Goal: Task Accomplishment & Management: Manage account settings

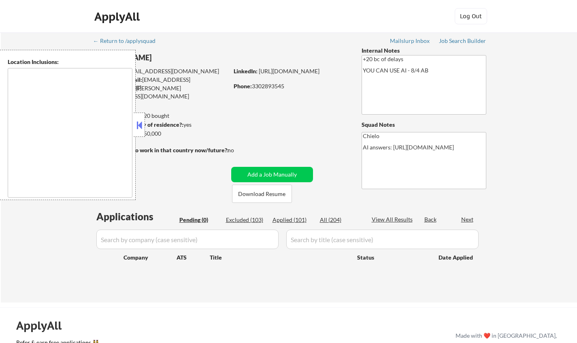
type textarea "remote"
click at [243, 212] on div "Applications Pending (0) Excluded (103) Applied (101) All (204) View All Result…" at bounding box center [289, 248] width 390 height 77
click at [245, 217] on div "Excluded (103)" at bounding box center [246, 220] width 40 height 8
select select ""excluded__location_""
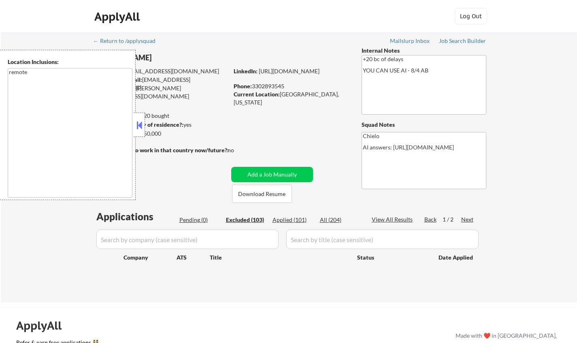
select select ""excluded__expired_""
select select ""excluded__bad_match_""
select select ""excluded__location_""
select select ""excluded__bad_match_""
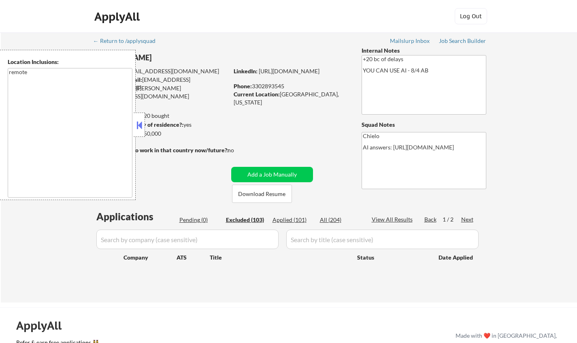
select select ""excluded__expired_""
select select ""excluded__other_""
select select ""excluded__location_""
select select ""excluded__salary_""
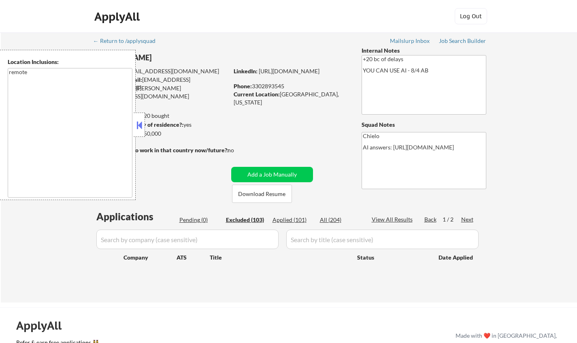
select select ""excluded__other_""
select select ""excluded__location_""
select select ""excluded__expired_""
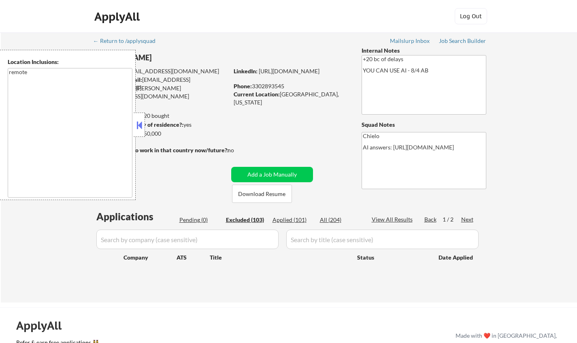
select select ""excluded__location_""
select select ""excluded__salary_""
select select ""excluded__expired_""
select select ""excluded__location_""
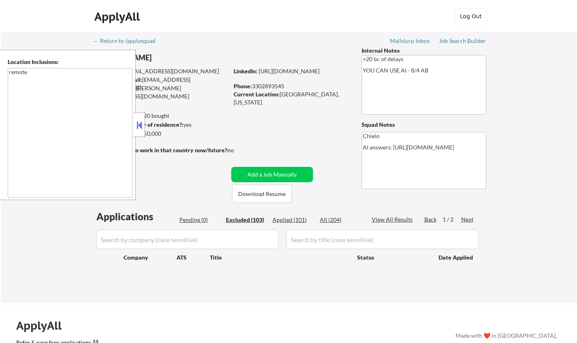
select select ""excluded__location_""
select select ""excluded__expired_""
select select ""excluded__location_""
select select ""excluded__expired_""
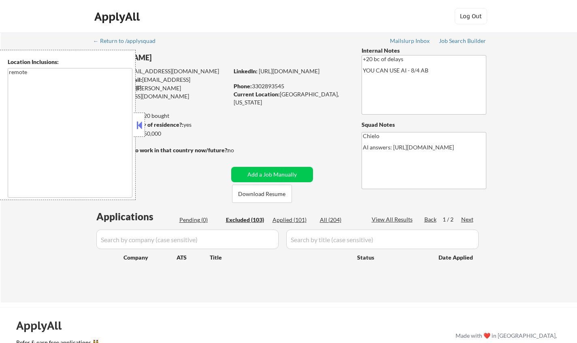
select select ""excluded__expired_""
select select ""excluded__salary_""
select select ""excluded__expired_""
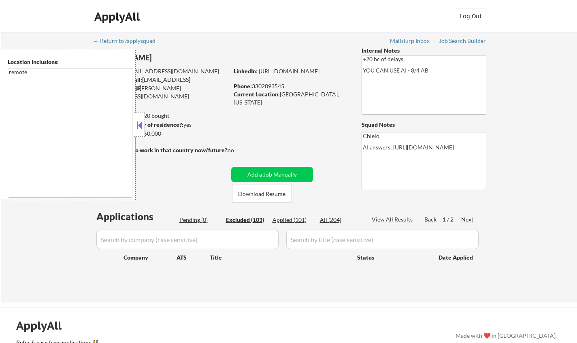
select select ""excluded__bad_match_""
select select ""excluded__expired_""
select select ""excluded__location_""
select select ""excluded__expired_""
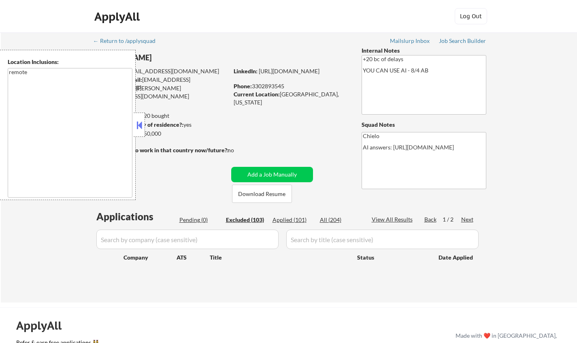
select select ""excluded""
select select ""excluded__bad_match_""
select select ""excluded__location_""
select select ""excluded__salary_""
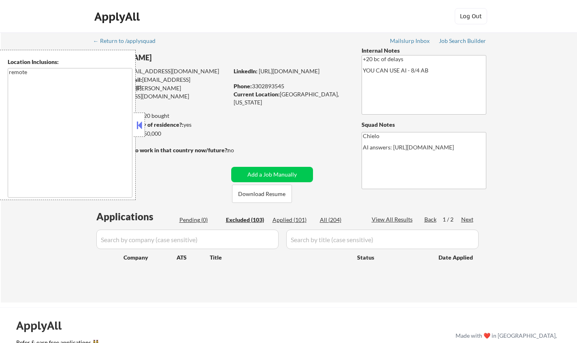
select select ""excluded__location_""
select select ""excluded__expired_""
select select ""excluded__location_""
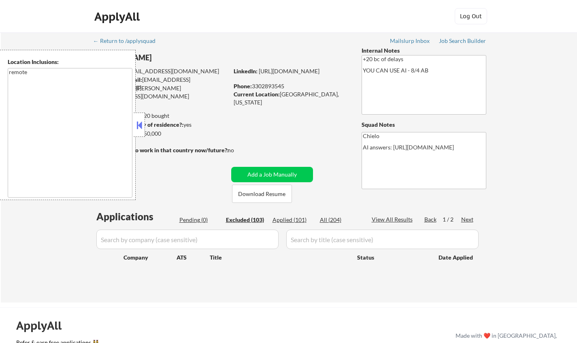
select select ""excluded__expired_""
select select ""excluded__location_""
select select ""excluded__expired_""
select select ""excluded__salary_""
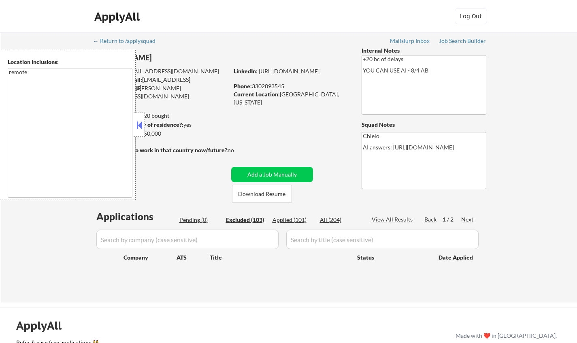
select select ""excluded__expired_""
select select ""excluded__location_""
select select ""excluded__bad_match_""
select select ""excluded__expired_""
select select ""excluded__other_""
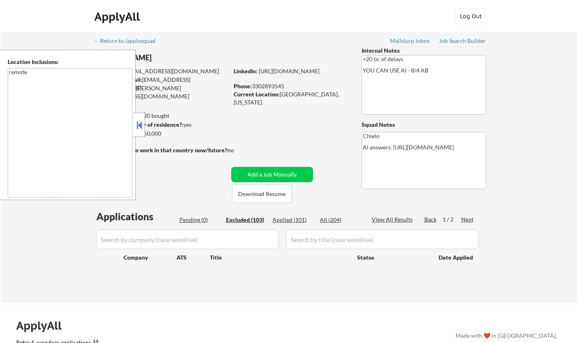
select select ""excluded__location_""
select select ""excluded__expired_""
select select ""excluded__location_""
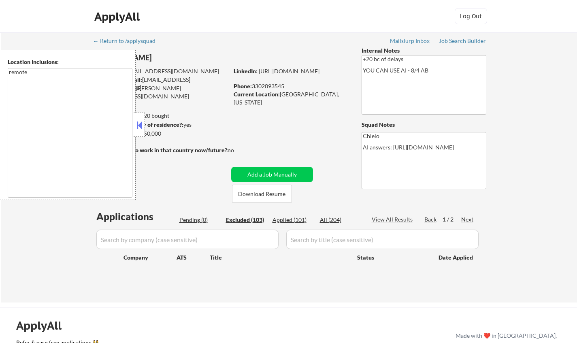
select select ""excluded__bad_match_""
select select ""excluded__location_""
select select ""excluded__bad_match_""
select select ""excluded__salary_""
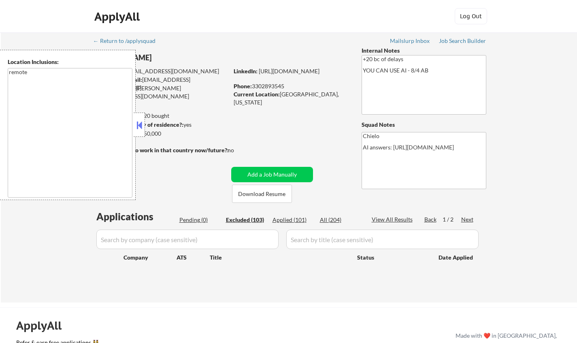
select select ""excluded__location_""
select select ""excluded__bad_match_""
select select ""excluded__location_""
select select ""excluded__expired_""
select select ""excluded__bad_match_""
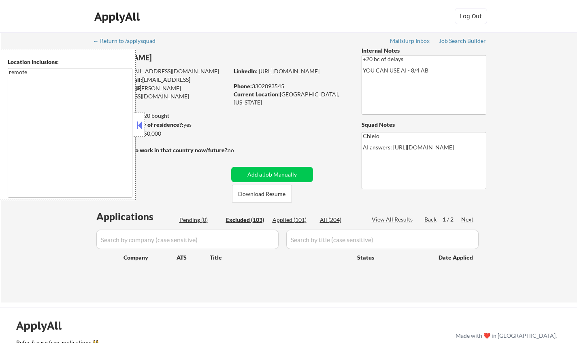
select select ""excluded__salary_""
select select ""excluded__bad_match_""
select select ""excluded__location_""
select select ""excluded__bad_match_""
select select ""excluded__other_""
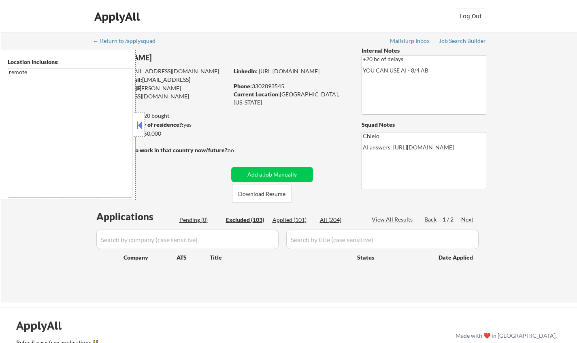
select select ""excluded__location_""
select select ""excluded__expired_""
select select ""excluded__location_""
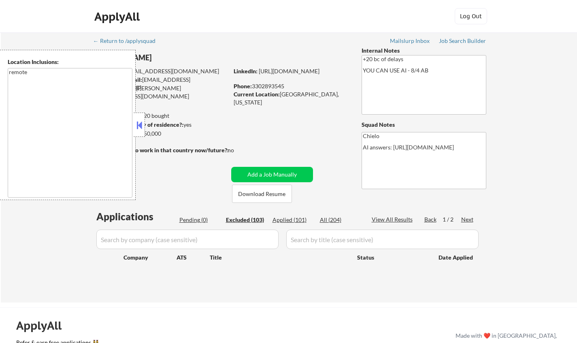
select select ""excluded__expired_""
select select ""excluded""
select select ""excluded__bad_match_""
select select ""excluded__salary_""
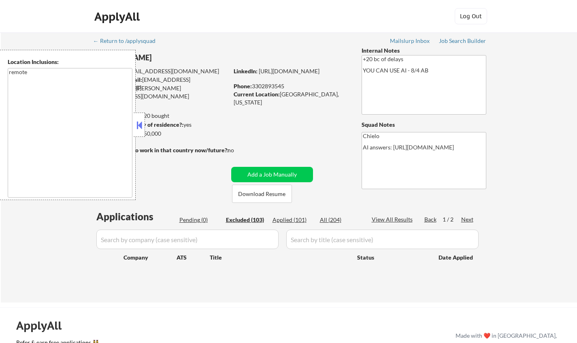
select select ""excluded__expired_""
select select ""excluded""
select select ""excluded__salary_""
select select ""excluded__expired_""
select select ""excluded__location_""
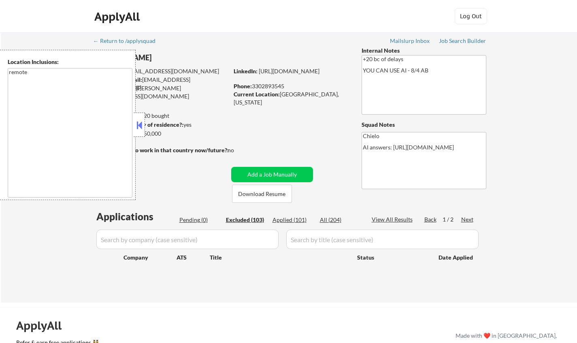
select select ""excluded__location_""
select select ""excluded__expired_""
select select ""excluded__other_""
select select ""excluded__expired_""
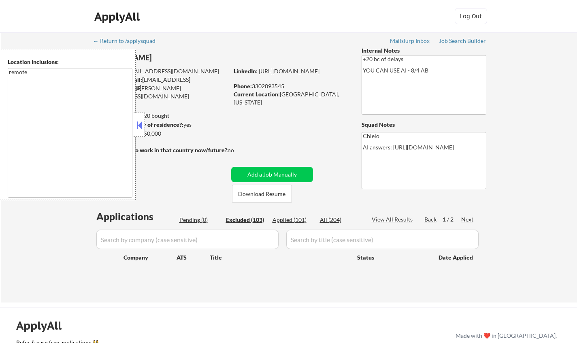
select select ""excluded__expired_""
select select ""excluded__salary_""
select select ""excluded__expired_""
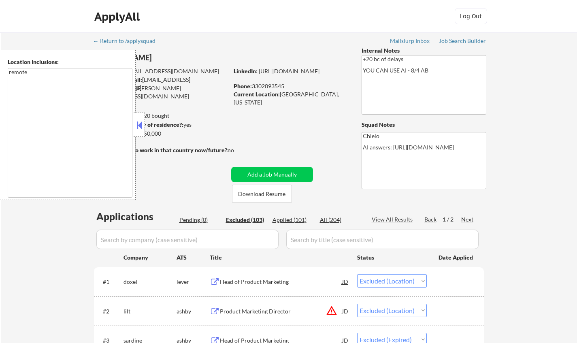
click at [136, 125] on button at bounding box center [139, 125] width 9 height 12
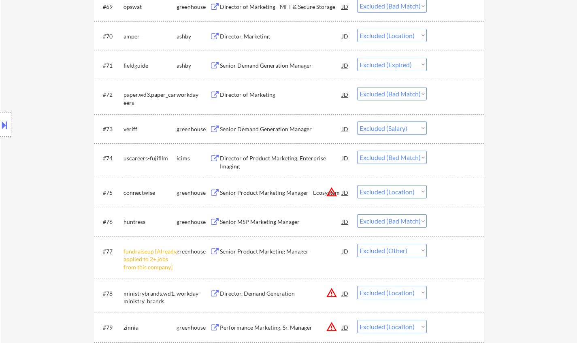
scroll to position [2389, 0]
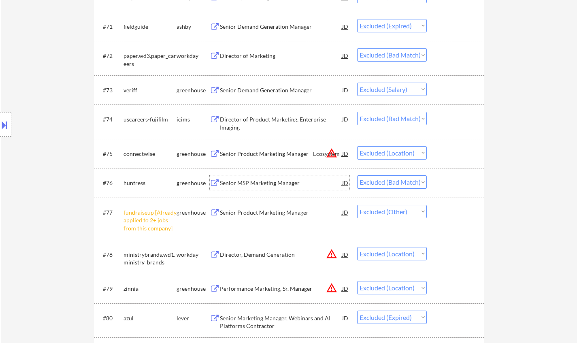
click at [257, 184] on div "Senior MSP Marketing Manager" at bounding box center [281, 183] width 122 height 8
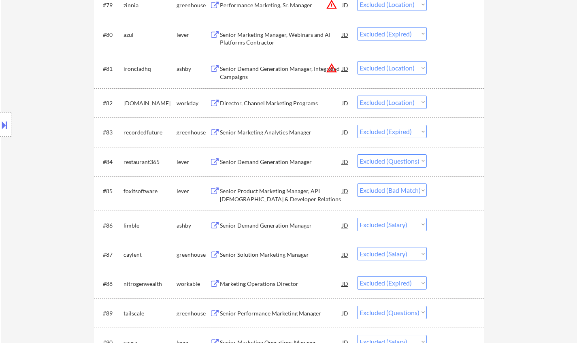
scroll to position [2794, 0]
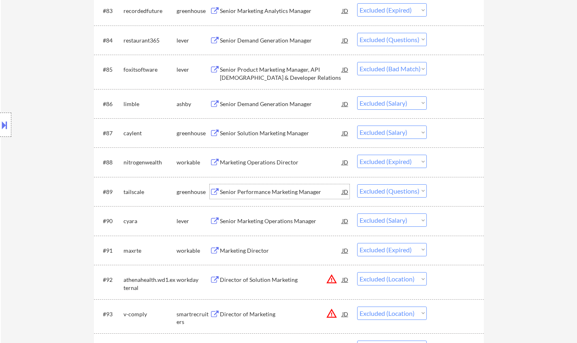
click at [268, 189] on div "Senior Performance Marketing Manager" at bounding box center [281, 192] width 122 height 8
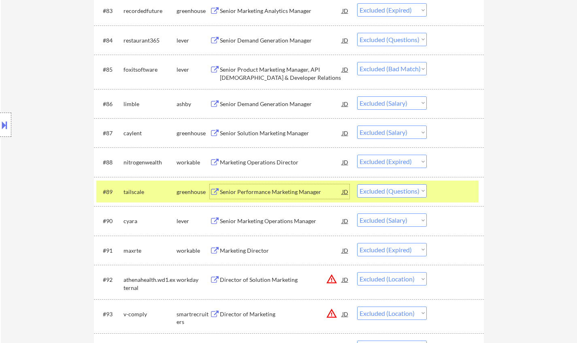
click at [409, 192] on select "Choose an option... Pending Applied Excluded (Questions) Excluded (Expired) Exc…" at bounding box center [392, 190] width 70 height 13
select select ""excluded__expired_""
click at [357, 184] on select "Choose an option... Pending Applied Excluded (Questions) Excluded (Expired) Exc…" at bounding box center [392, 190] width 70 height 13
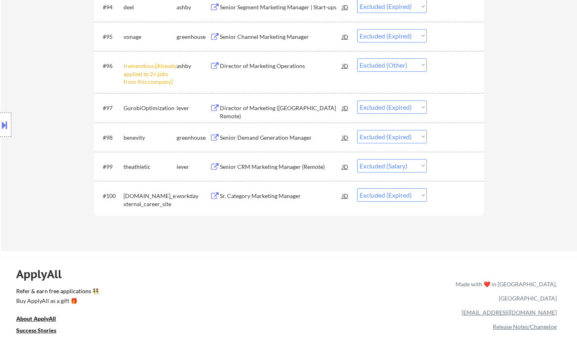
scroll to position [0, 0]
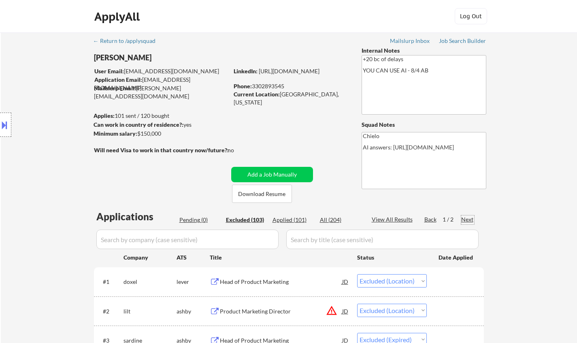
click at [468, 221] on div "Next" at bounding box center [467, 219] width 13 height 8
select select ""excluded__bad_match_""
select select ""excluded__salary_""
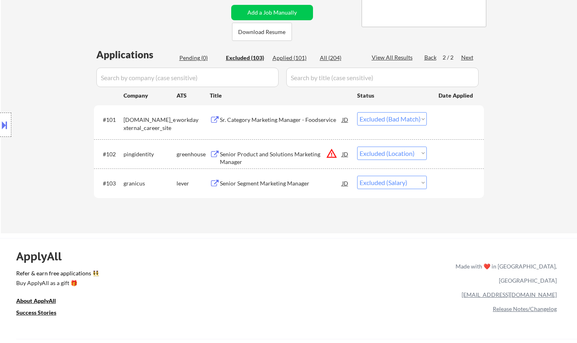
scroll to position [121, 0]
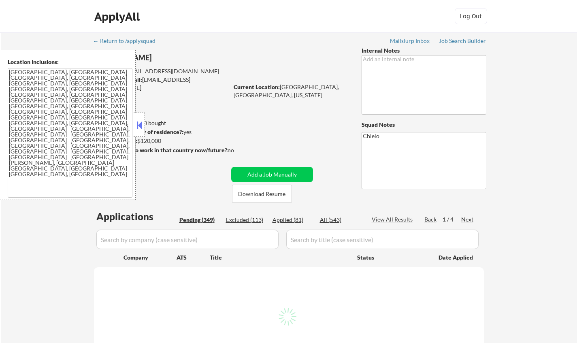
select select ""pending""
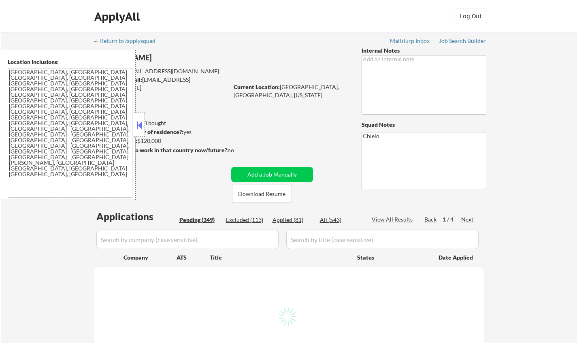
select select ""pending""
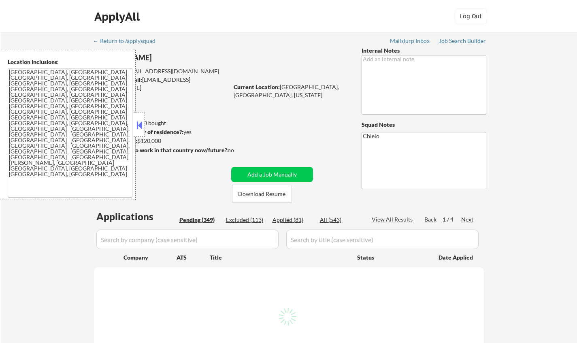
select select ""pending""
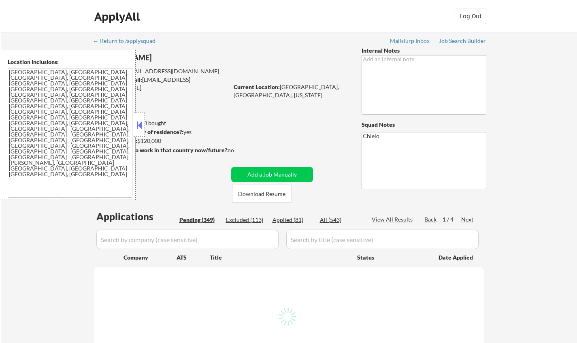
select select ""pending""
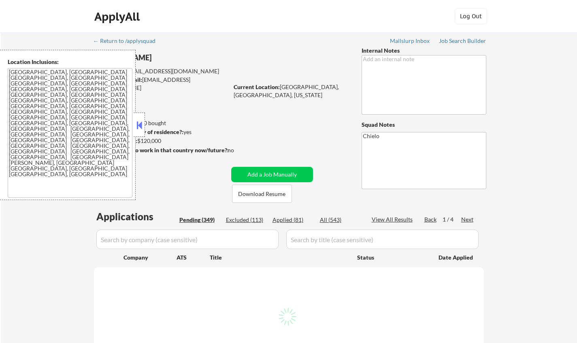
select select ""pending""
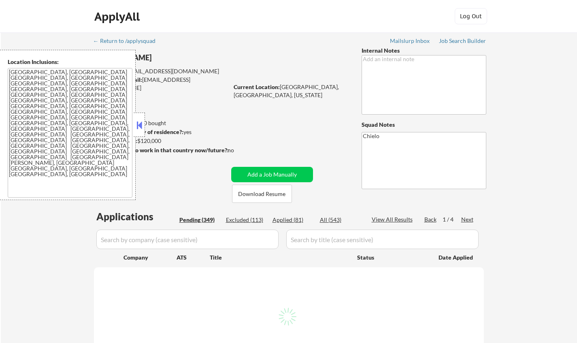
select select ""pending""
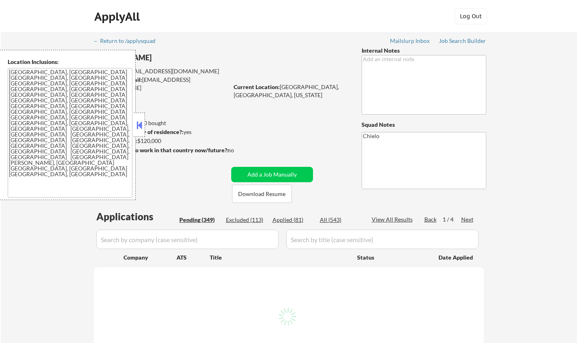
select select ""pending""
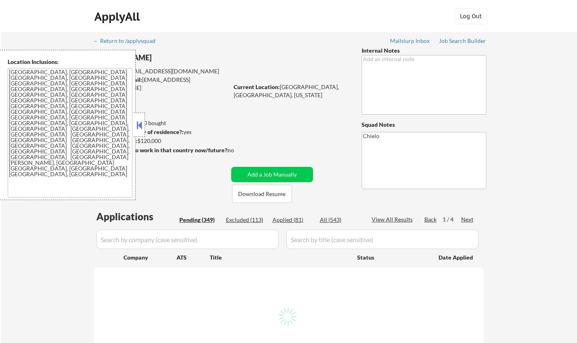
select select ""pending""
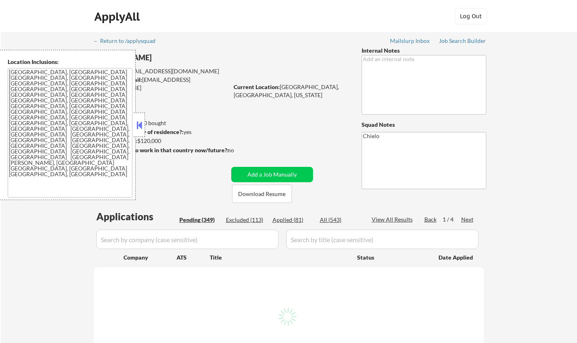
select select ""pending""
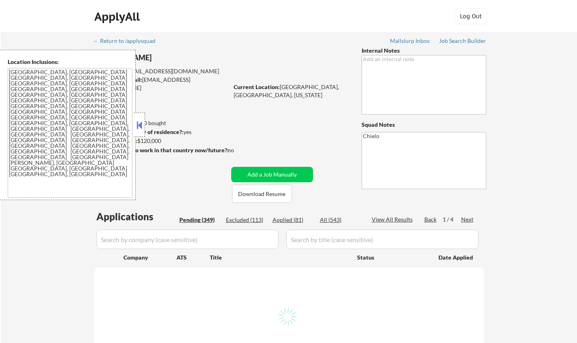
select select ""pending""
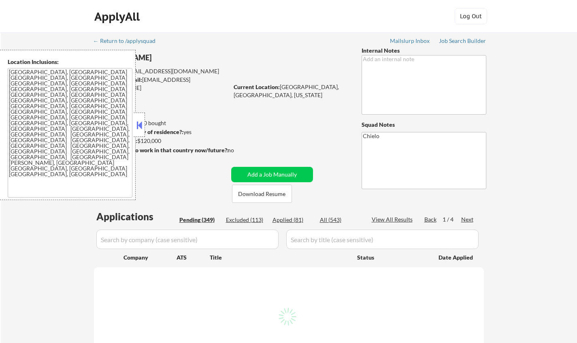
select select ""pending""
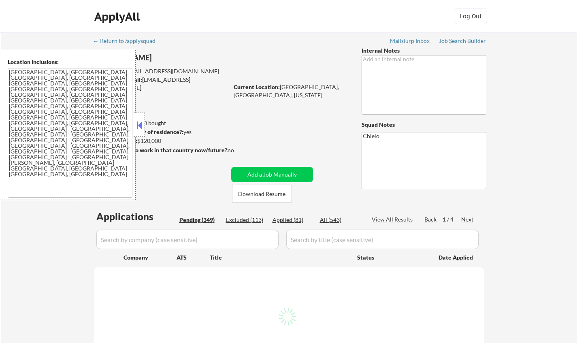
select select ""pending""
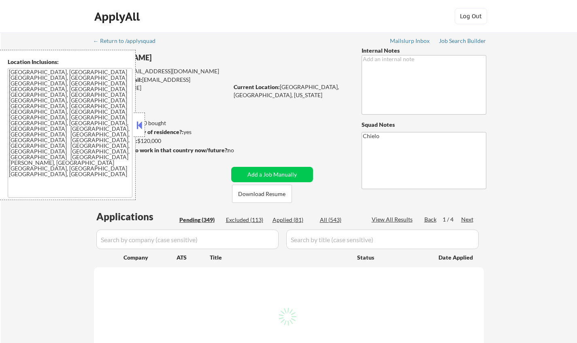
select select ""pending""
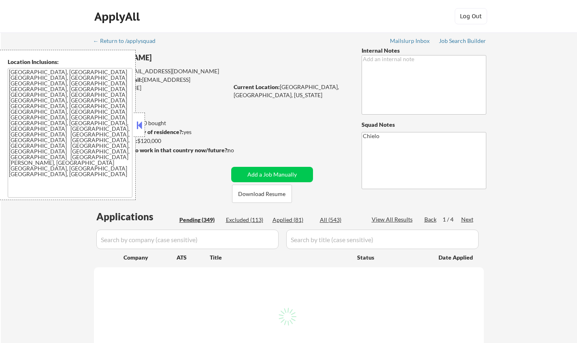
select select ""pending""
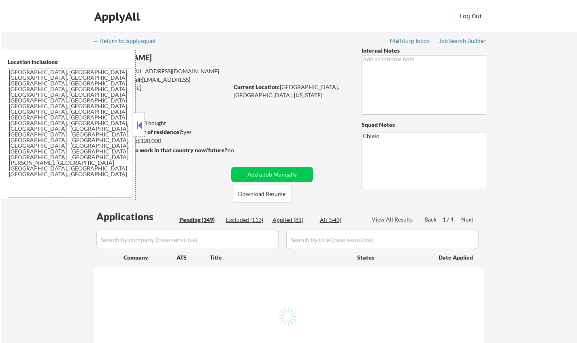
select select ""pending""
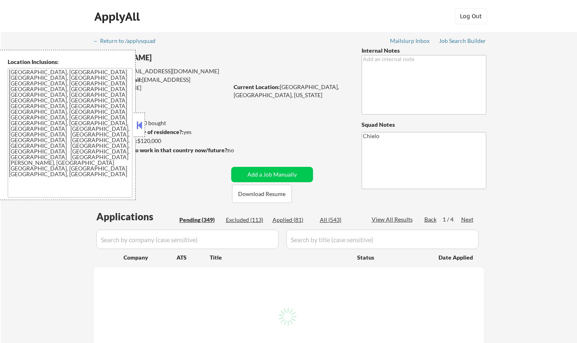
select select ""pending""
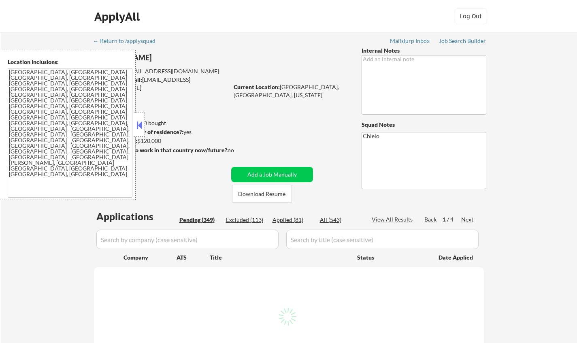
select select ""pending""
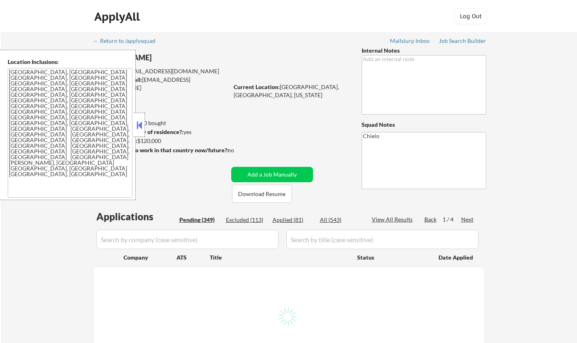
select select ""pending""
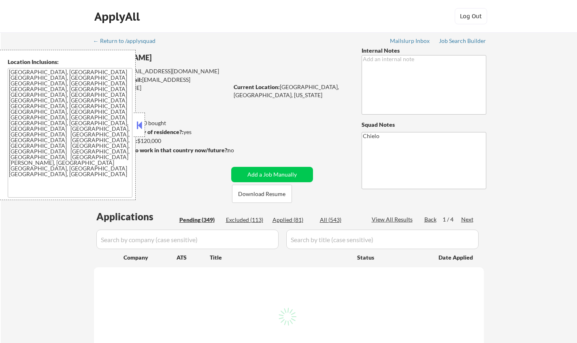
select select ""pending""
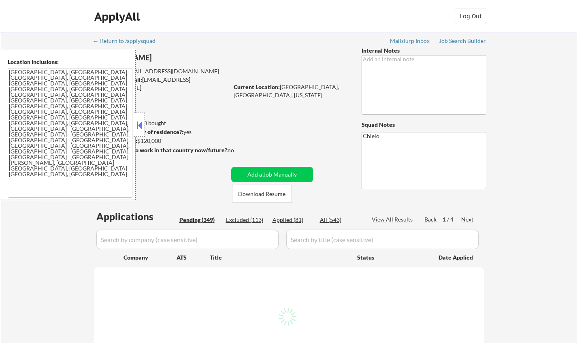
select select ""pending""
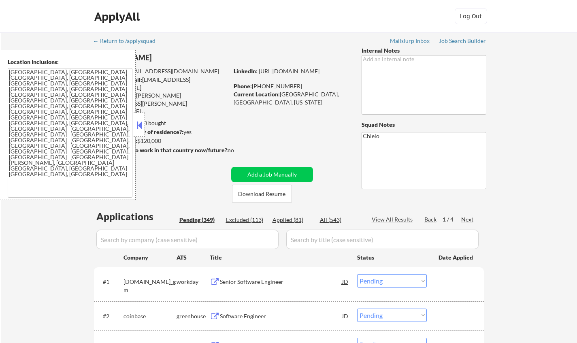
click at [139, 126] on button at bounding box center [139, 125] width 9 height 12
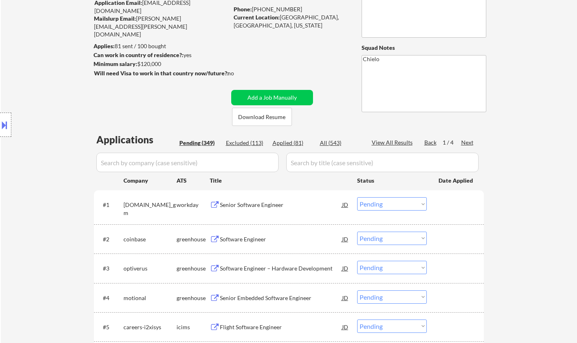
scroll to position [121, 0]
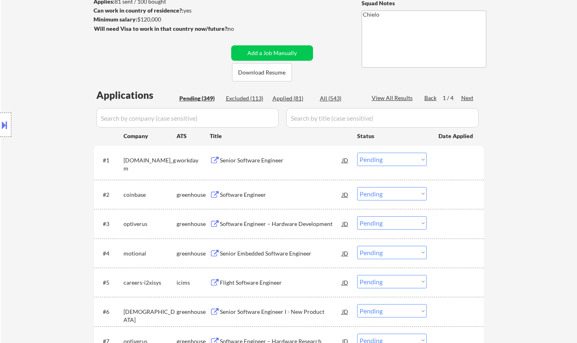
click at [463, 99] on div "Next" at bounding box center [467, 98] width 13 height 8
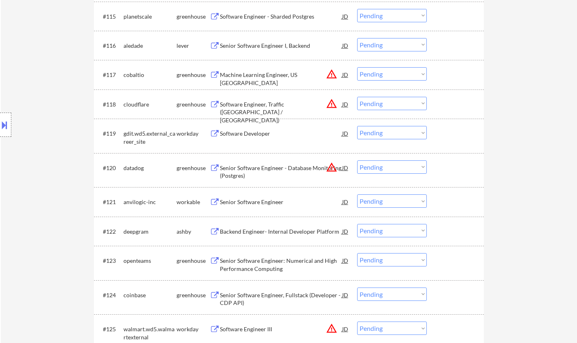
scroll to position [729, 0]
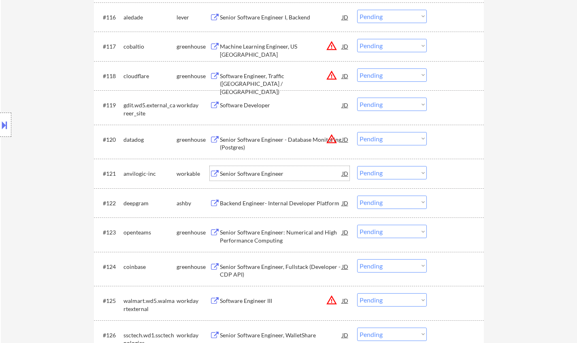
click at [266, 170] on div "Senior Software Engineer" at bounding box center [281, 174] width 122 height 8
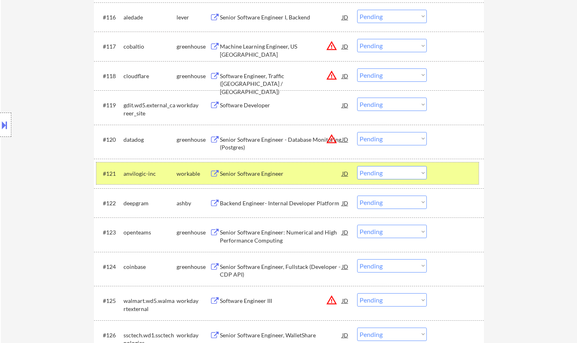
drag, startPoint x: 403, startPoint y: 179, endPoint x: 410, endPoint y: 205, distance: 26.4
click at [403, 179] on div "#121 anvilogic-inc workable Senior Software Engineer JD Choose an option... Pen…" at bounding box center [287, 173] width 382 height 22
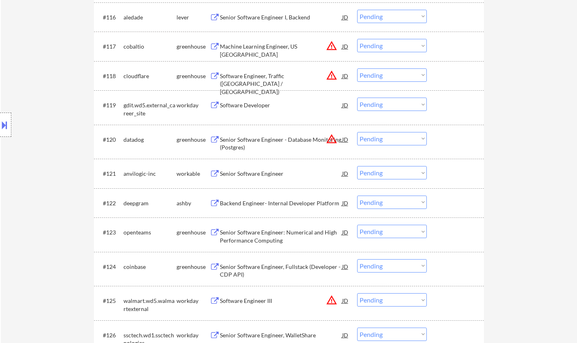
click at [401, 170] on select "Choose an option... Pending Applied Excluded (Questions) Excluded (Expired) Exc…" at bounding box center [392, 172] width 70 height 13
click at [357, 166] on select "Choose an option... Pending Applied Excluded (Questions) Excluded (Expired) Exc…" at bounding box center [392, 172] width 70 height 13
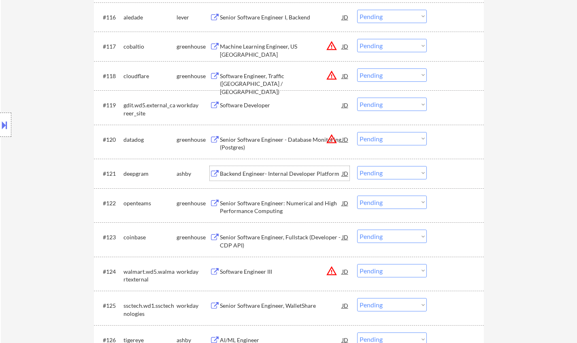
click at [270, 177] on div "Backend Engineer- Internal Developer Platform" at bounding box center [281, 174] width 122 height 8
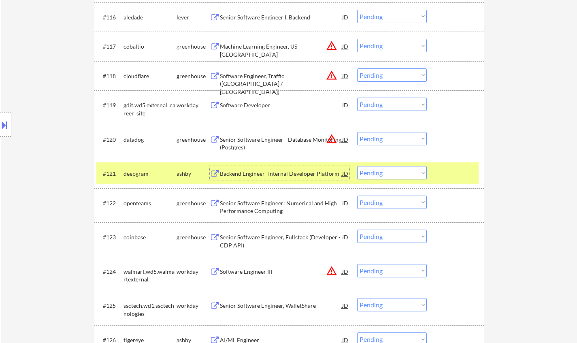
click at [407, 176] on select "Choose an option... Pending Applied Excluded (Questions) Excluded (Expired) Exc…" at bounding box center [392, 172] width 70 height 13
click at [357, 166] on select "Choose an option... Pending Applied Excluded (Questions) Excluded (Expired) Exc…" at bounding box center [392, 172] width 70 height 13
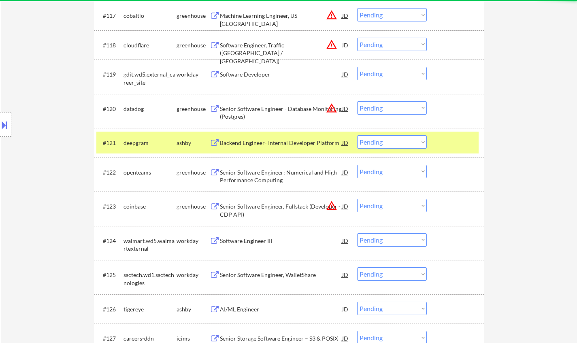
scroll to position [769, 0]
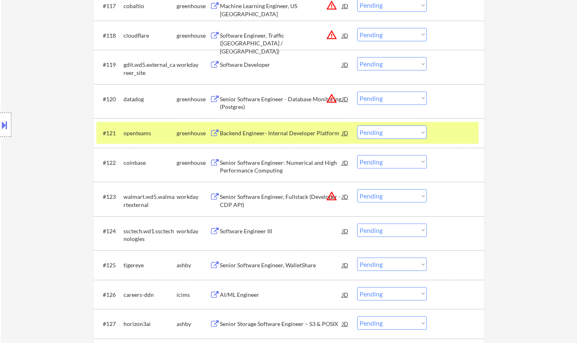
click at [272, 131] on div "Backend Engineer- Internal Developer Platform" at bounding box center [281, 133] width 122 height 8
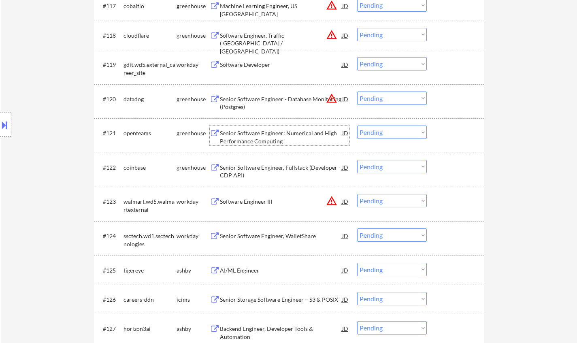
drag, startPoint x: 383, startPoint y: 132, endPoint x: 394, endPoint y: 136, distance: 11.7
click at [383, 132] on select "Choose an option... Pending Applied Excluded (Questions) Excluded (Expired) Exc…" at bounding box center [392, 132] width 70 height 13
click at [357, 126] on select "Choose an option... Pending Applied Excluded (Questions) Excluded (Expired) Exc…" at bounding box center [392, 132] width 70 height 13
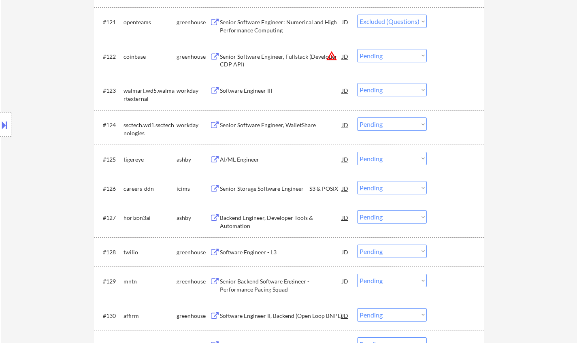
select select ""pending""
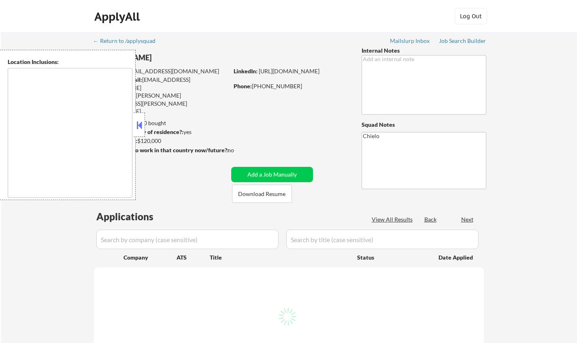
type textarea "[GEOGRAPHIC_DATA], [GEOGRAPHIC_DATA] [GEOGRAPHIC_DATA], [GEOGRAPHIC_DATA] [GEOG…"
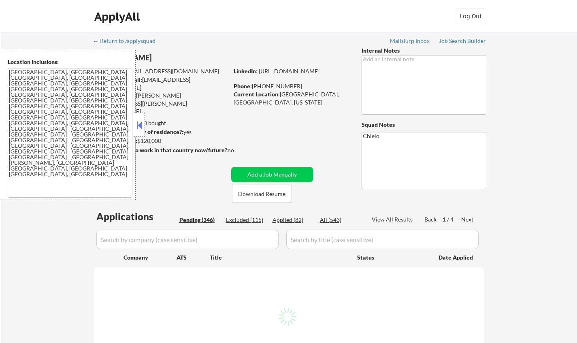
select select ""pending""
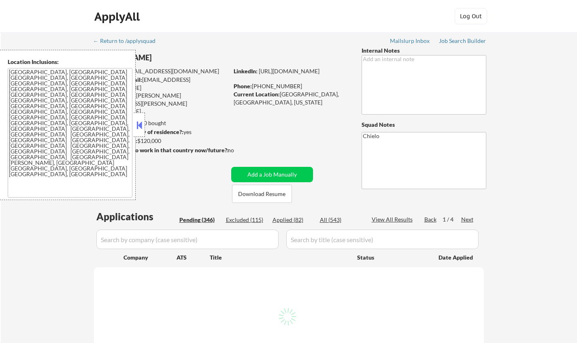
select select ""pending""
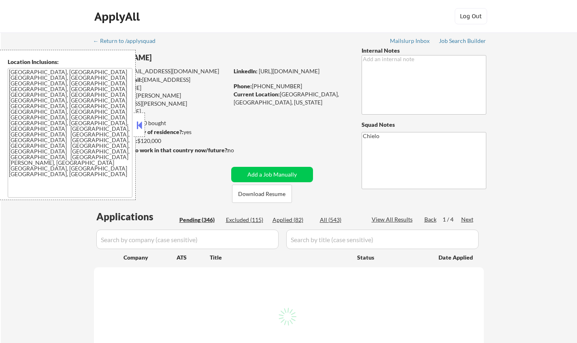
select select ""pending""
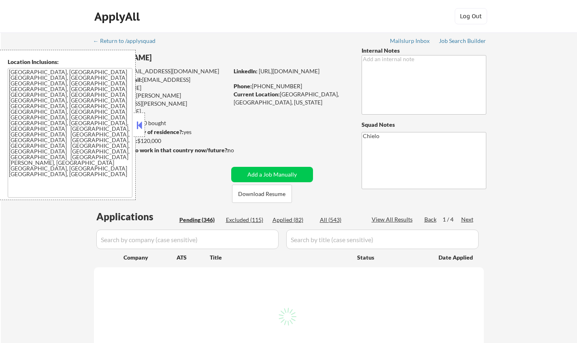
select select ""pending""
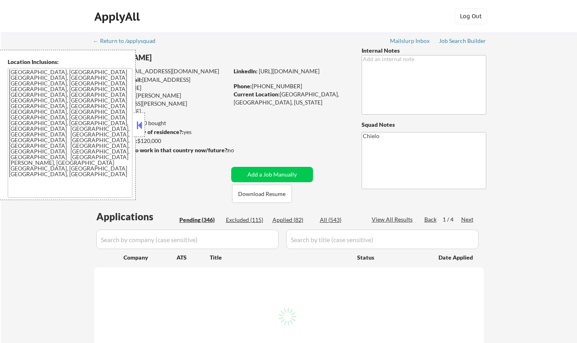
select select ""pending""
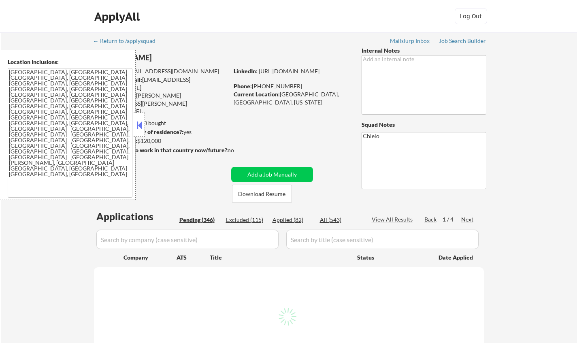
select select ""pending""
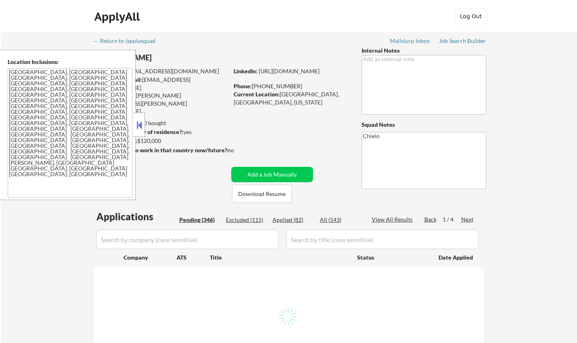
select select ""pending""
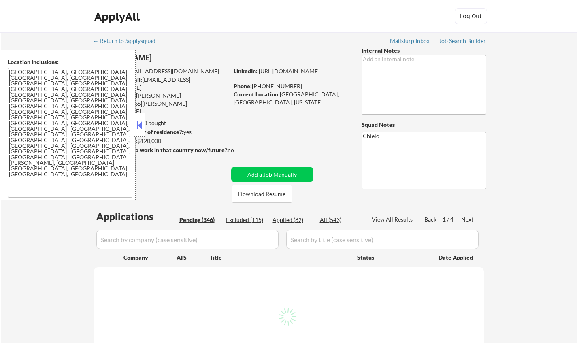
select select ""pending""
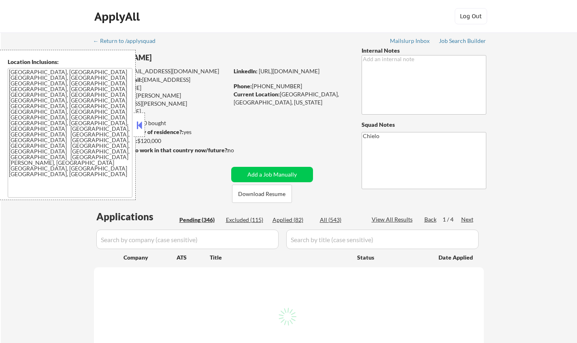
select select ""pending""
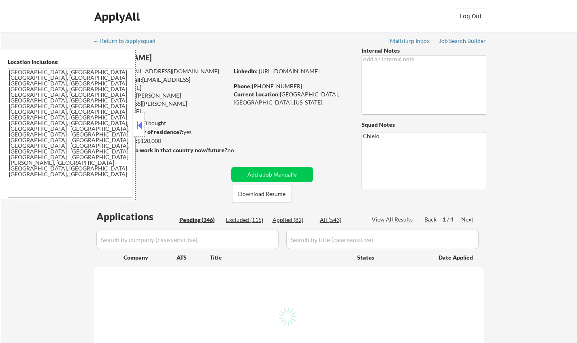
select select ""pending""
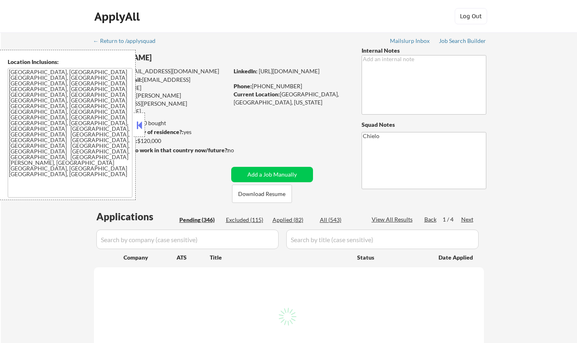
select select ""pending""
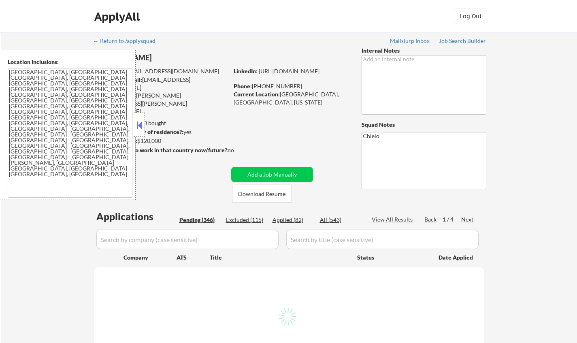
select select ""pending""
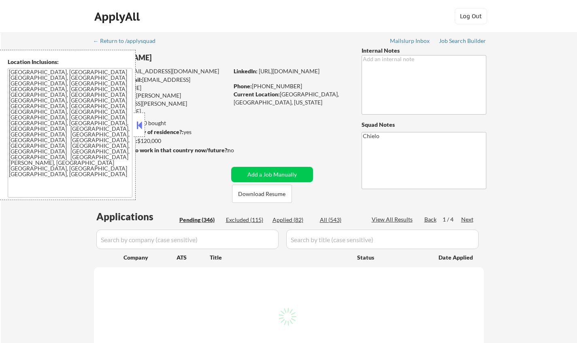
select select ""pending""
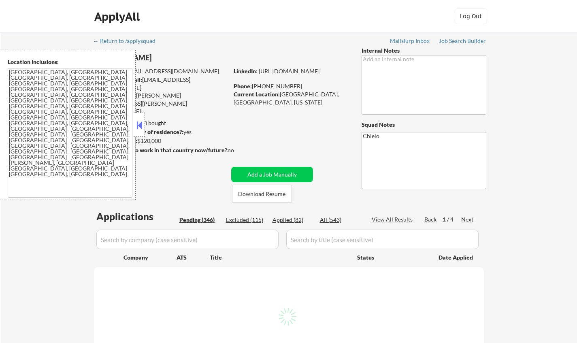
select select ""pending""
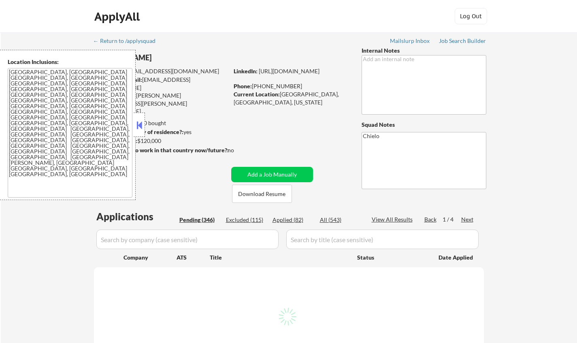
select select ""pending""
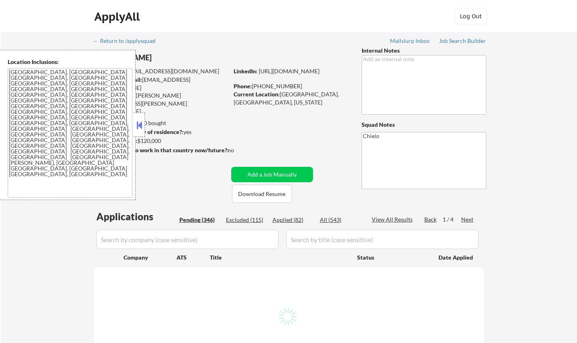
select select ""pending""
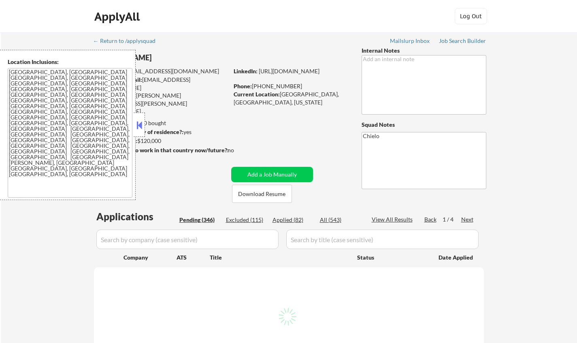
select select ""pending""
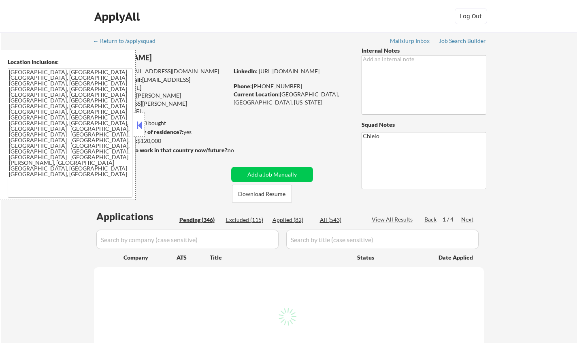
select select ""pending""
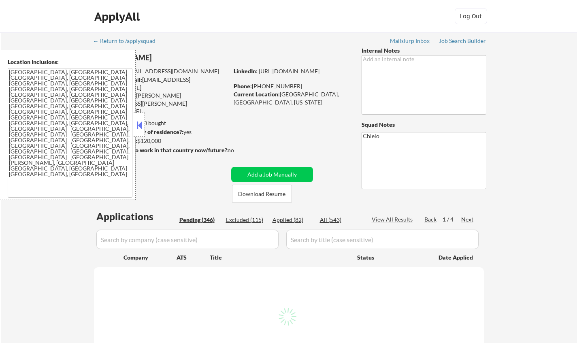
select select ""pending""
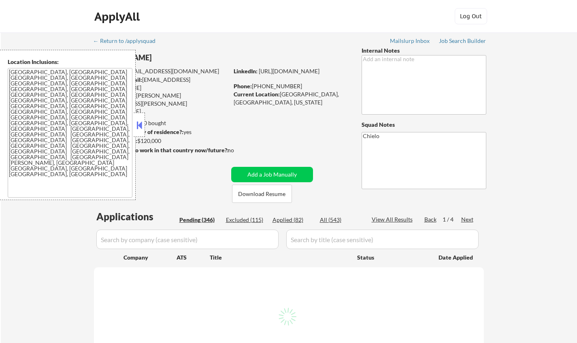
select select ""pending""
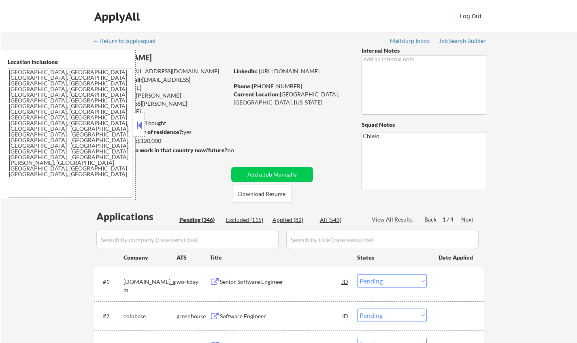
click at [140, 121] on button at bounding box center [139, 125] width 9 height 12
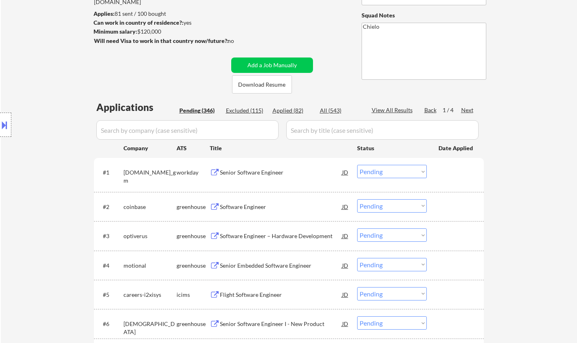
scroll to position [121, 0]
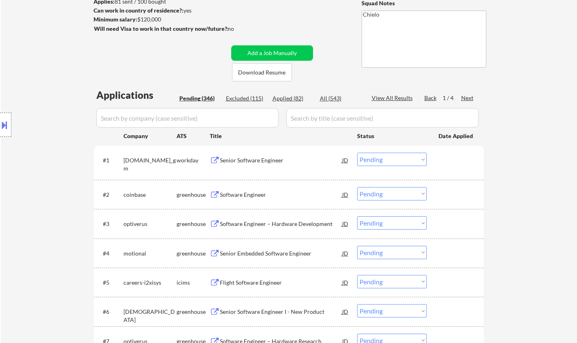
drag, startPoint x: 467, startPoint y: 96, endPoint x: 203, endPoint y: 89, distance: 263.7
click at [467, 96] on div "Next" at bounding box center [467, 98] width 13 height 8
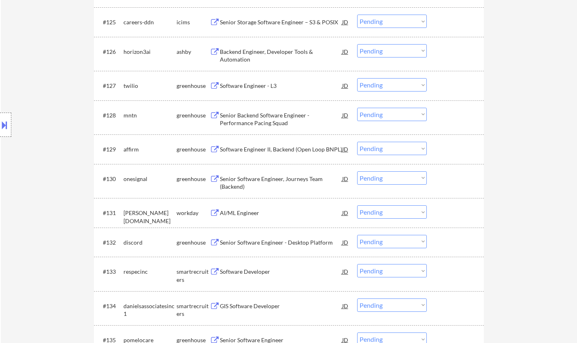
scroll to position [1053, 0]
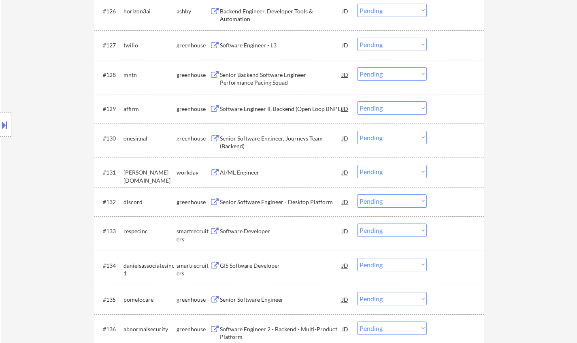
click at [249, 230] on div "Software Developer" at bounding box center [281, 231] width 122 height 8
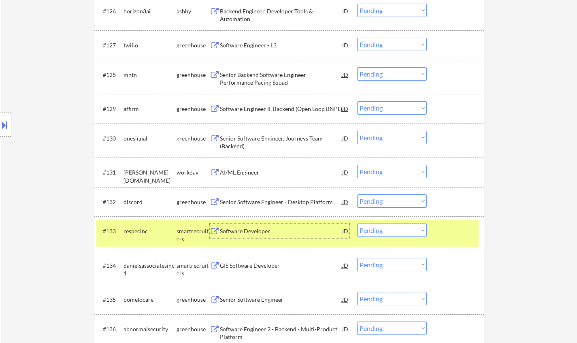
click at [387, 230] on select "Choose an option... Pending Applied Excluded (Questions) Excluded (Expired) Exc…" at bounding box center [392, 229] width 70 height 13
click at [357, 223] on select "Choose an option... Pending Applied Excluded (Questions) Excluded (Expired) Exc…" at bounding box center [392, 229] width 70 height 13
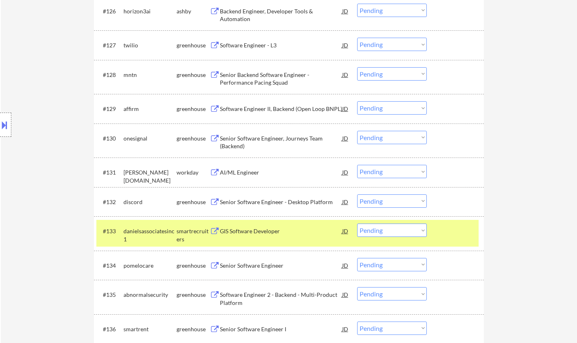
click at [255, 230] on div "GIS Software Developer" at bounding box center [281, 231] width 122 height 8
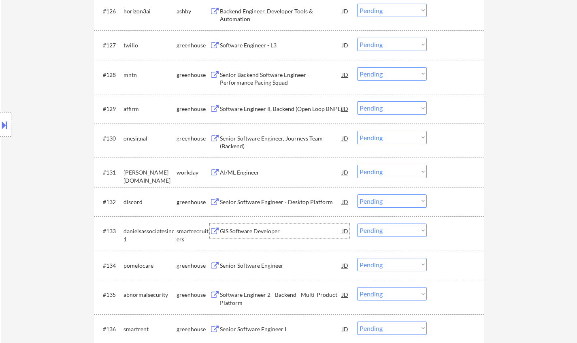
drag, startPoint x: 393, startPoint y: 228, endPoint x: 402, endPoint y: 236, distance: 12.1
click at [393, 228] on select "Choose an option... Pending Applied Excluded (Questions) Excluded (Expired) Exc…" at bounding box center [392, 229] width 70 height 13
click at [357, 223] on select "Choose an option... Pending Applied Excluded (Questions) Excluded (Expired) Exc…" at bounding box center [392, 229] width 70 height 13
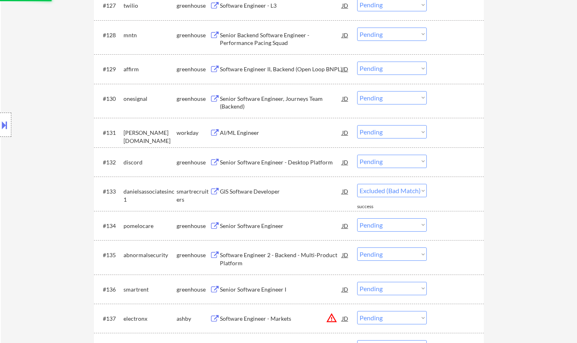
select select ""pending""
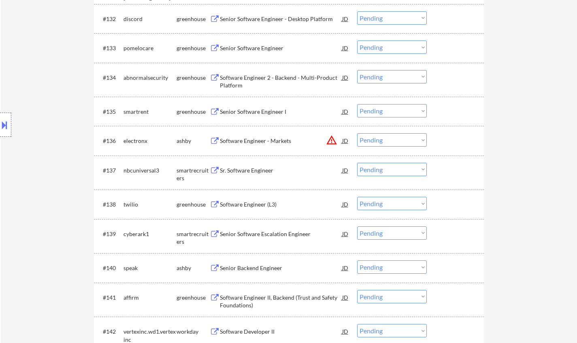
scroll to position [1255, 0]
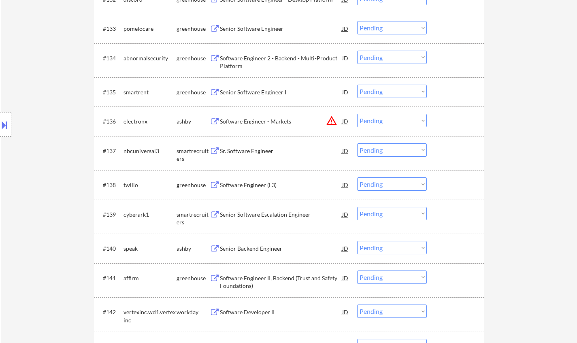
click at [256, 147] on div "Sr. Software Engineer" at bounding box center [281, 150] width 122 height 15
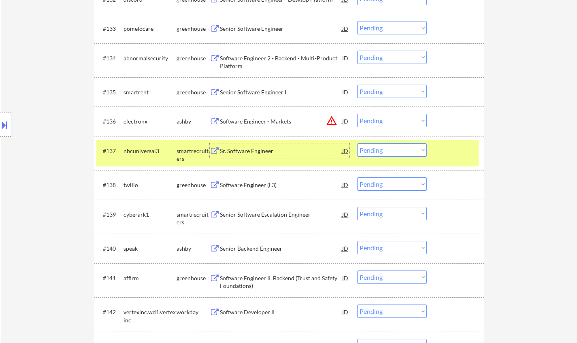
click at [390, 149] on select "Choose an option... Pending Applied Excluded (Questions) Excluded (Expired) Exc…" at bounding box center [392, 149] width 70 height 13
click at [377, 150] on select "Choose an option... Pending Applied Excluded (Questions) Excluded (Expired) Exc…" at bounding box center [392, 149] width 70 height 13
click at [357, 143] on select "Choose an option... Pending Applied Excluded (Questions) Excluded (Expired) Exc…" at bounding box center [392, 149] width 70 height 13
select select ""pending""
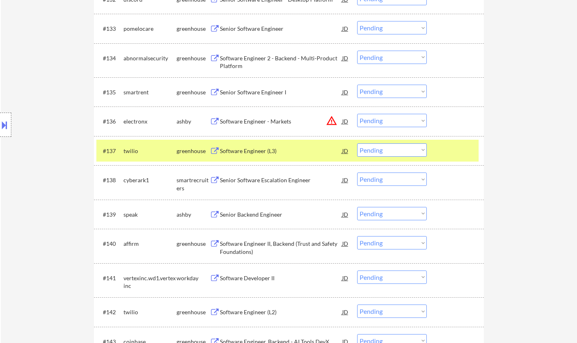
click at [244, 215] on div "Senior Backend Engineer" at bounding box center [281, 215] width 122 height 8
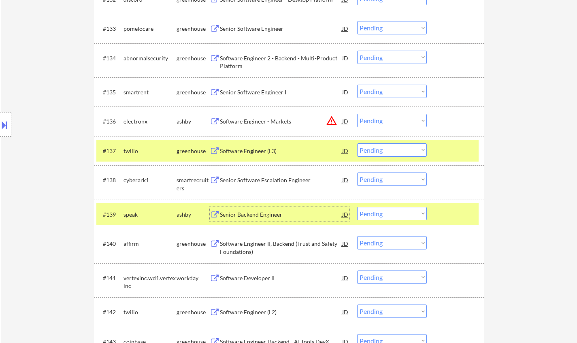
click at [400, 214] on select "Choose an option... Pending Applied Excluded (Questions) Excluded (Expired) Exc…" at bounding box center [392, 213] width 70 height 13
click at [357, 207] on select "Choose an option... Pending Applied Excluded (Questions) Excluded (Expired) Exc…" at bounding box center [392, 213] width 70 height 13
select select ""pending""
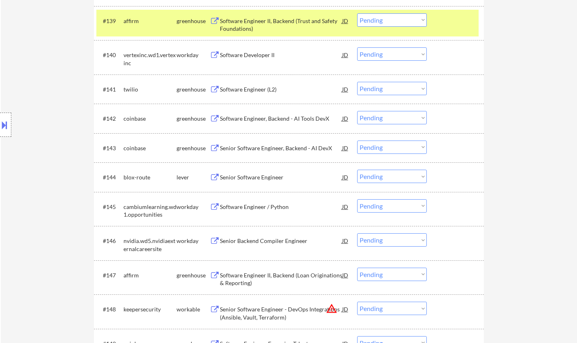
scroll to position [1457, 0]
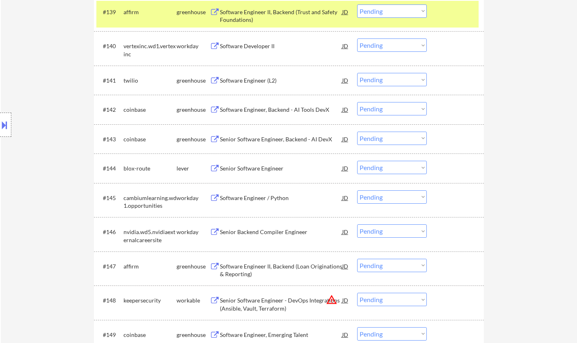
click at [260, 169] on div "Senior Software Engineer" at bounding box center [281, 168] width 122 height 8
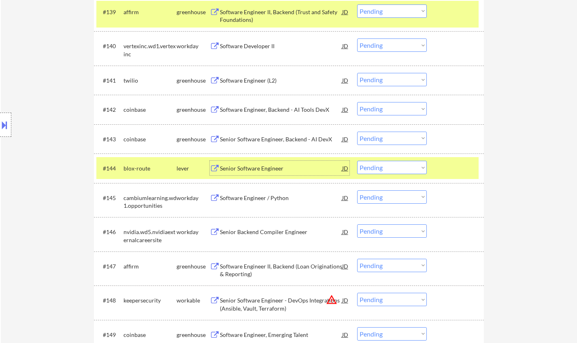
click at [403, 163] on select "Choose an option... Pending Applied Excluded (Questions) Excluded (Expired) Exc…" at bounding box center [392, 167] width 70 height 13
click at [357, 161] on select "Choose an option... Pending Applied Excluded (Questions) Excluded (Expired) Exc…" at bounding box center [392, 167] width 70 height 13
select select ""pending""
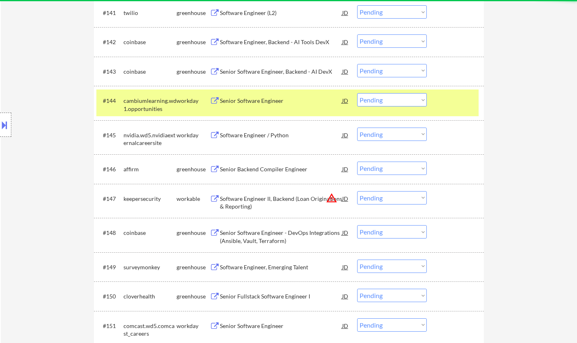
scroll to position [1579, 0]
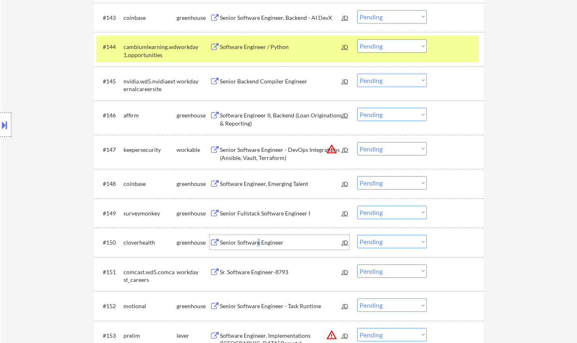
click at [257, 243] on div "Senior Software Engineer" at bounding box center [281, 242] width 122 height 8
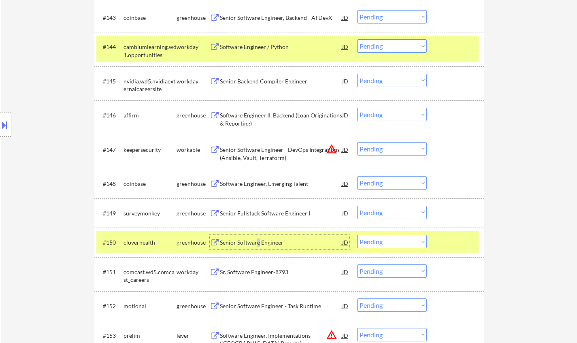
click at [404, 244] on select "Choose an option... Pending Applied Excluded (Questions) Excluded (Expired) Exc…" at bounding box center [392, 241] width 70 height 13
click at [357, 235] on select "Choose an option... Pending Applied Excluded (Questions) Excluded (Expired) Exc…" at bounding box center [392, 241] width 70 height 13
select select ""pending""
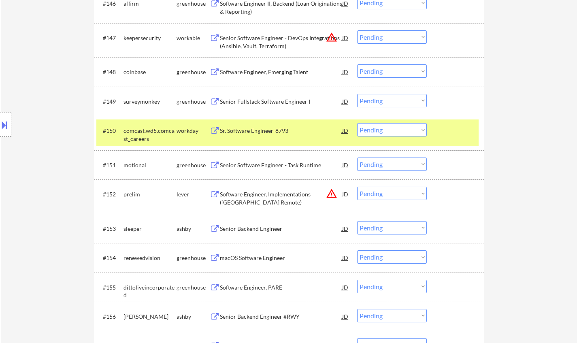
scroll to position [1700, 0]
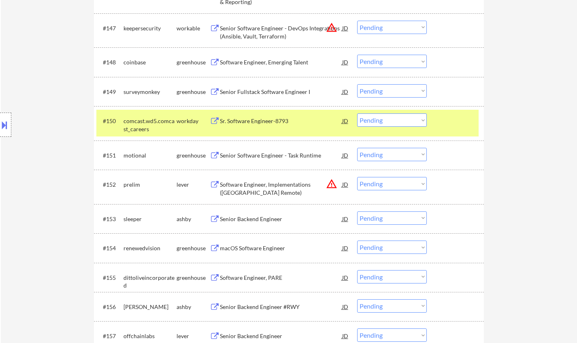
click at [253, 219] on div "Senior Backend Engineer" at bounding box center [281, 219] width 122 height 8
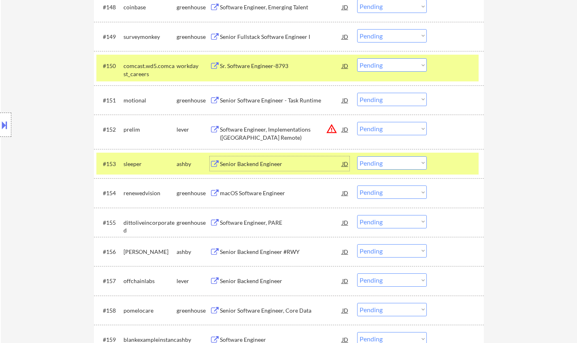
scroll to position [1822, 0]
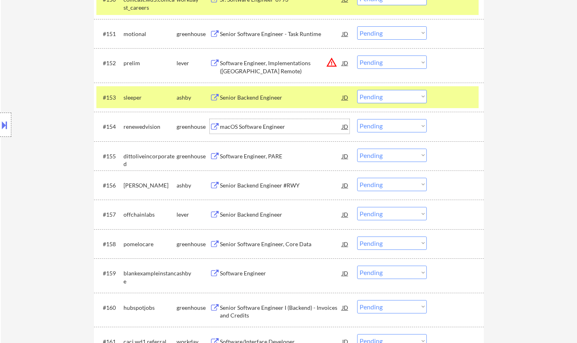
click at [264, 123] on div "macOS Software Engineer" at bounding box center [281, 127] width 122 height 8
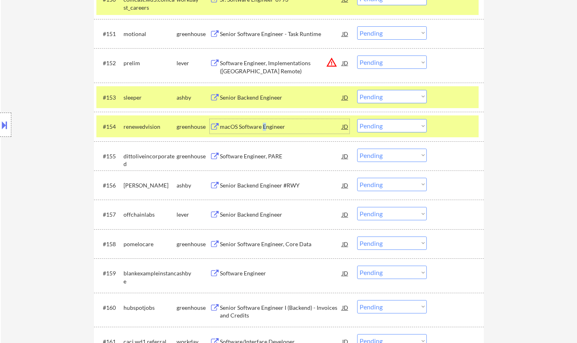
drag, startPoint x: 404, startPoint y: 125, endPoint x: 407, endPoint y: 131, distance: 6.5
click at [404, 125] on select "Choose an option... Pending Applied Excluded (Questions) Excluded (Expired) Exc…" at bounding box center [392, 125] width 70 height 13
click at [357, 119] on select "Choose an option... Pending Applied Excluded (Questions) Excluded (Expired) Exc…" at bounding box center [392, 125] width 70 height 13
select select ""pending""
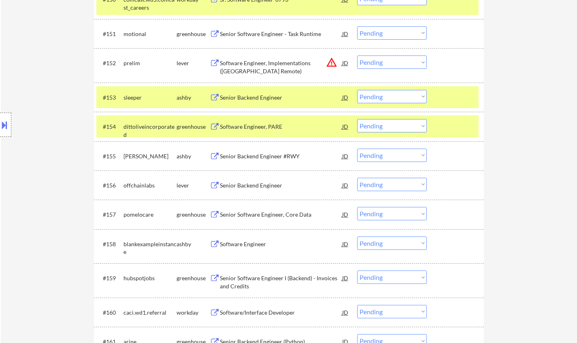
click at [256, 185] on div "Senior Backend Engineer" at bounding box center [281, 185] width 122 height 8
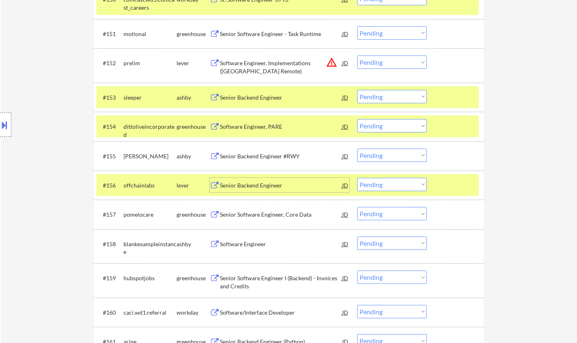
click at [384, 184] on select "Choose an option... Pending Applied Excluded (Questions) Excluded (Expired) Exc…" at bounding box center [392, 184] width 70 height 13
click at [357, 178] on select "Choose an option... Pending Applied Excluded (Questions) Excluded (Expired) Exc…" at bounding box center [392, 184] width 70 height 13
select select ""pending""
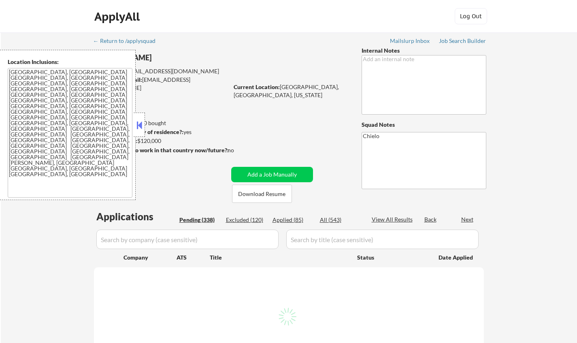
select select ""pending""
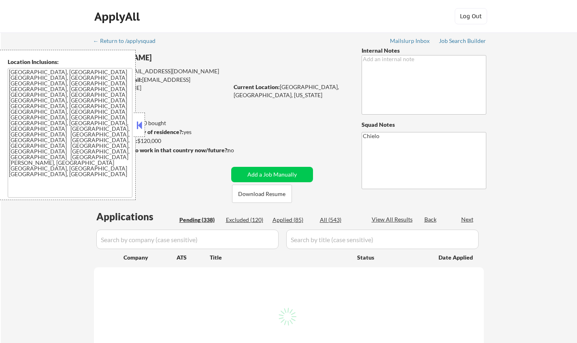
select select ""pending""
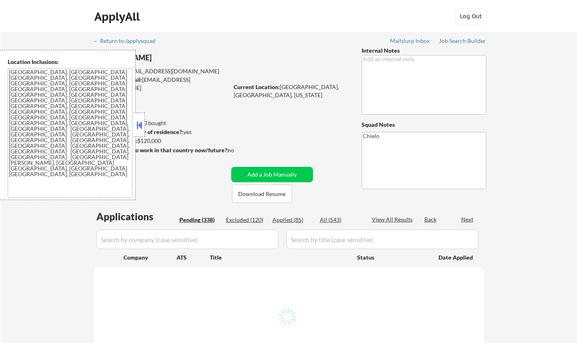
select select ""pending""
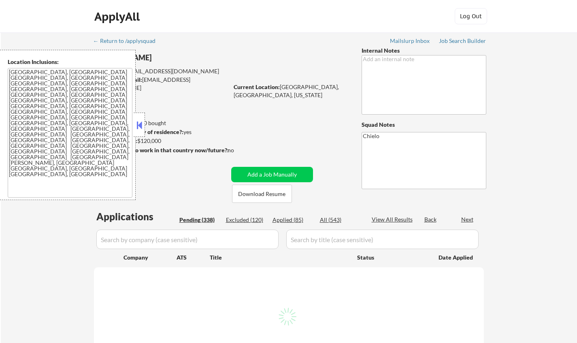
select select ""pending""
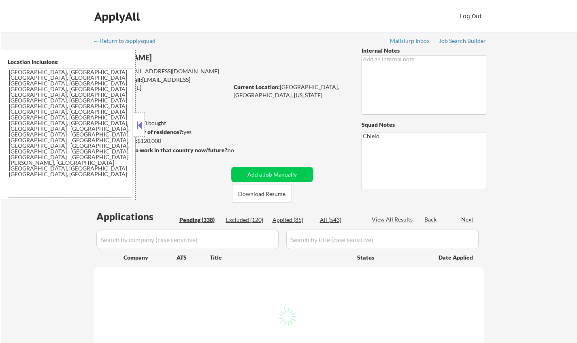
select select ""pending""
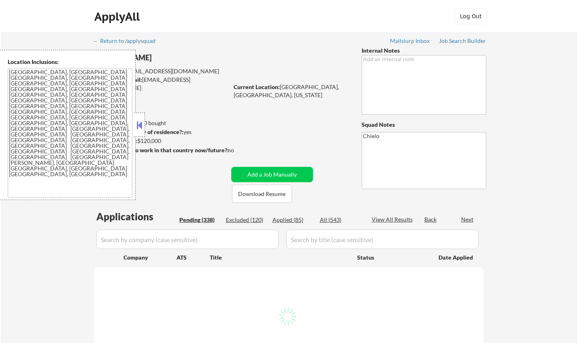
select select ""pending""
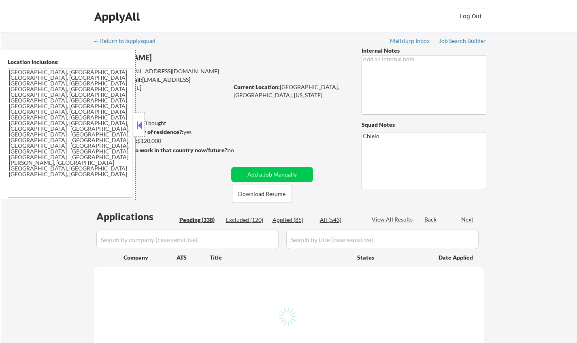
select select ""pending""
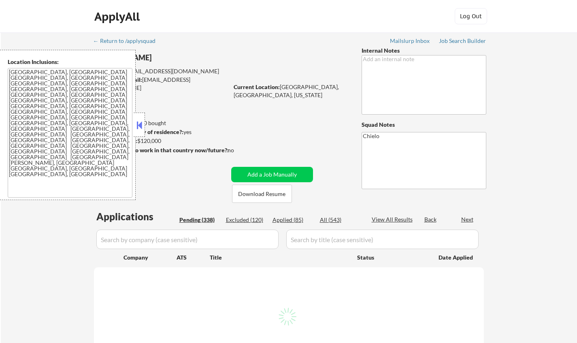
select select ""pending""
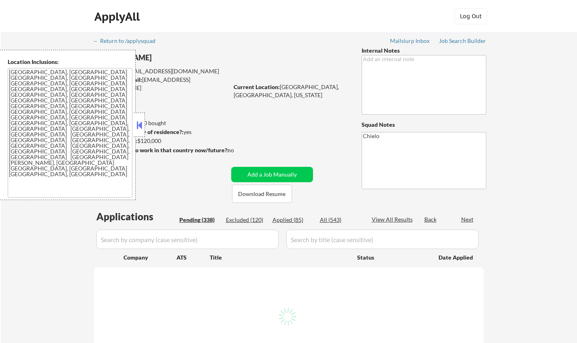
select select ""pending""
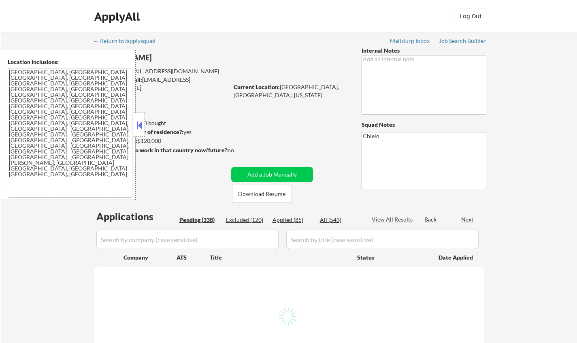
select select ""pending""
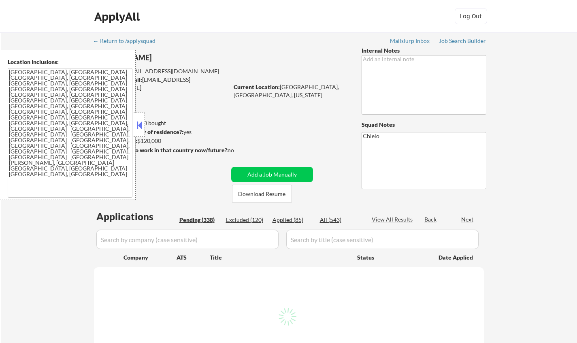
select select ""pending""
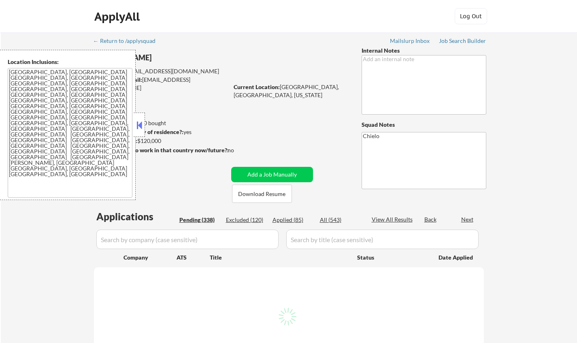
select select ""pending""
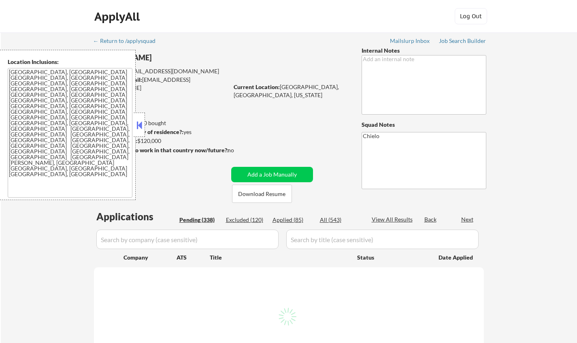
select select ""pending""
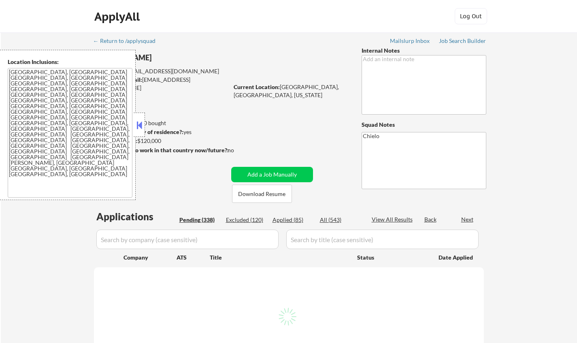
select select ""pending""
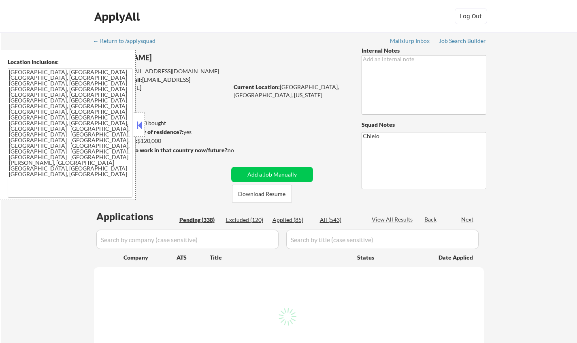
select select ""pending""
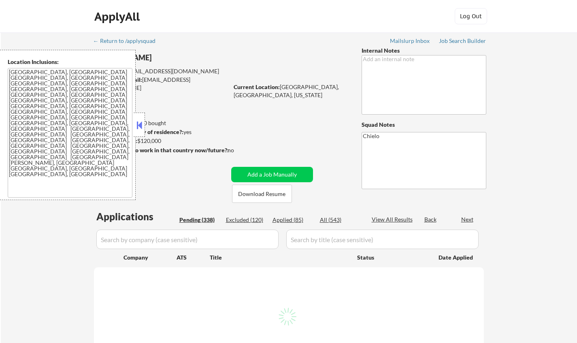
select select ""pending""
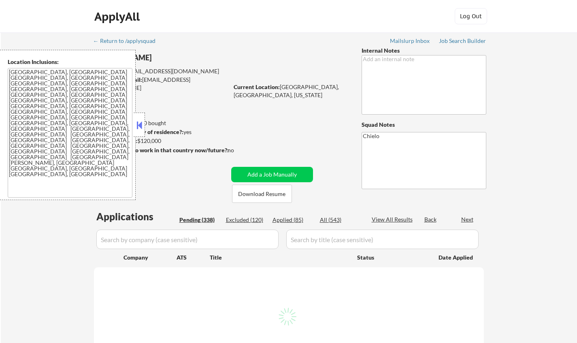
select select ""pending""
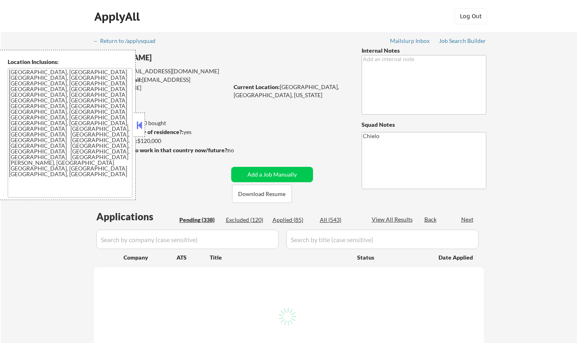
select select ""pending""
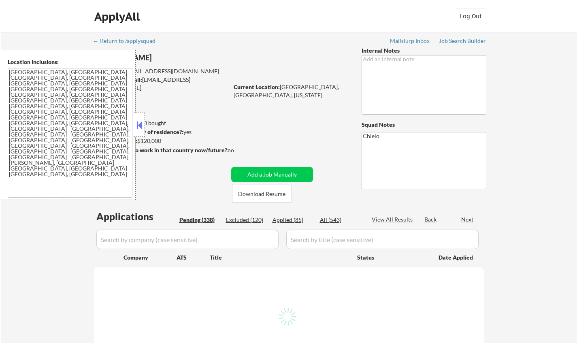
select select ""pending""
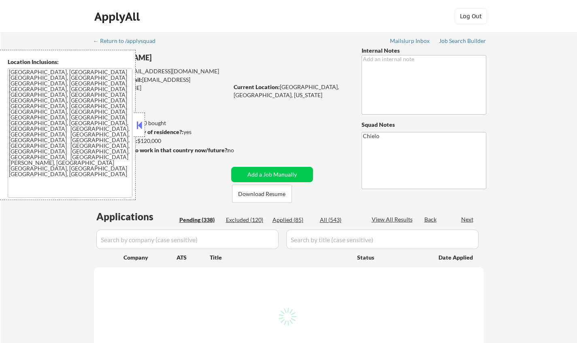
select select ""pending""
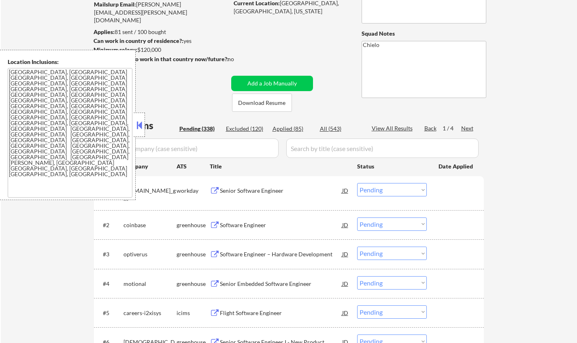
scroll to position [121, 0]
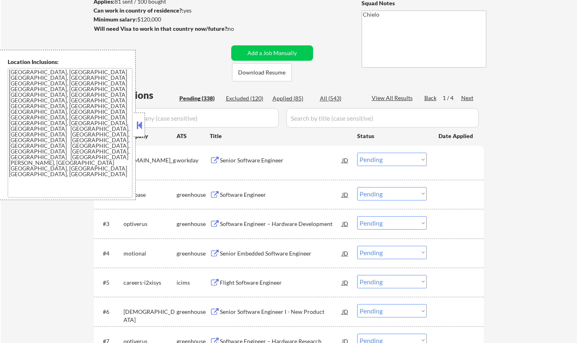
click at [136, 125] on button at bounding box center [139, 125] width 9 height 12
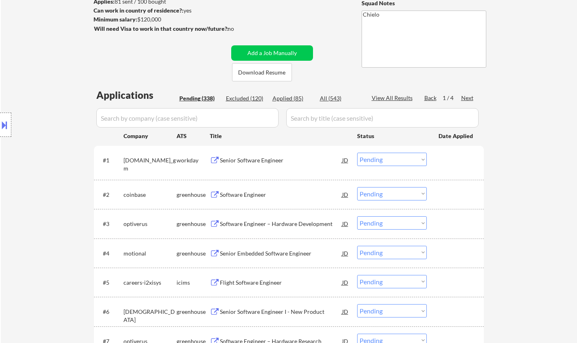
click at [464, 96] on div "Next" at bounding box center [467, 98] width 13 height 8
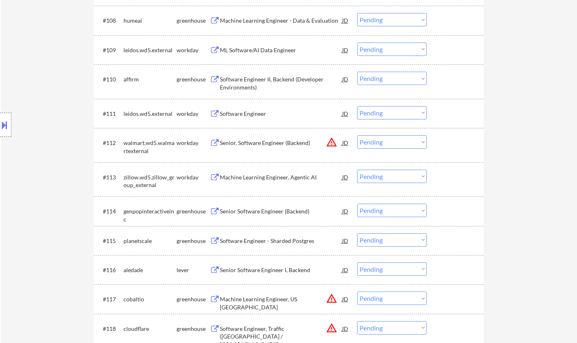
scroll to position [486, 0]
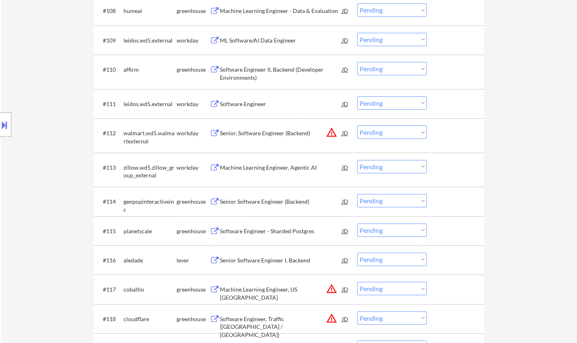
click at [247, 202] on div "Senior Software Engineer (Backend)" at bounding box center [281, 202] width 122 height 8
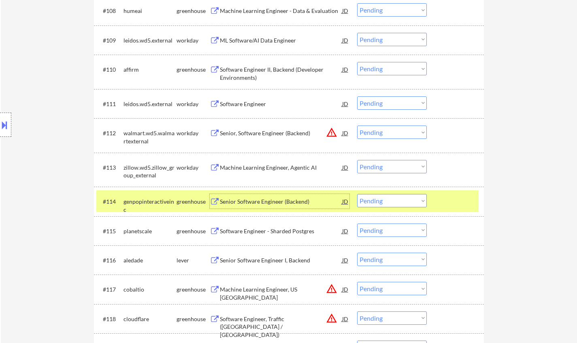
click at [384, 196] on select "Choose an option... Pending Applied Excluded (Questions) Excluded (Expired) Exc…" at bounding box center [392, 200] width 70 height 13
click at [357, 194] on select "Choose an option... Pending Applied Excluded (Questions) Excluded (Expired) Exc…" at bounding box center [392, 200] width 70 height 13
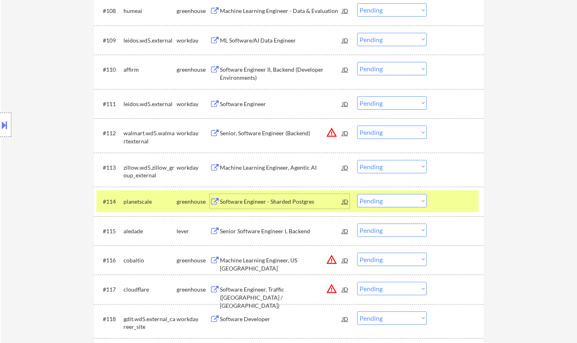
click at [261, 201] on div "Software Engineer - Sharded Postgres" at bounding box center [281, 202] width 122 height 8
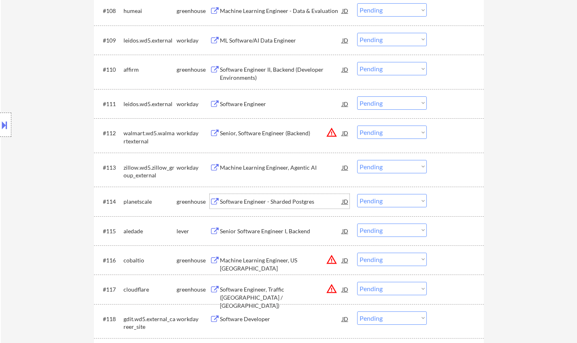
click at [391, 201] on select "Choose an option... Pending Applied Excluded (Questions) Excluded (Expired) Exc…" at bounding box center [392, 200] width 70 height 13
click at [357, 194] on select "Choose an option... Pending Applied Excluded (Questions) Excluded (Expired) Exc…" at bounding box center [392, 200] width 70 height 13
click at [346, 129] on div "JD" at bounding box center [345, 133] width 8 height 15
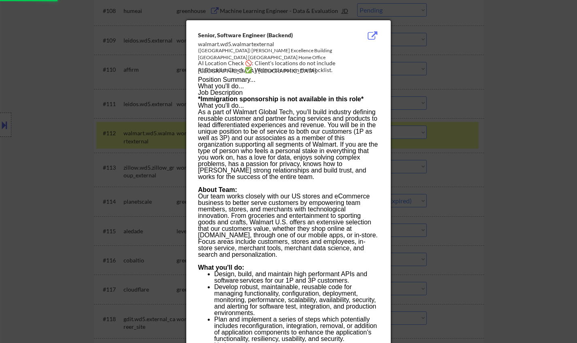
click at [496, 191] on div at bounding box center [288, 171] width 577 height 343
select select ""pending""
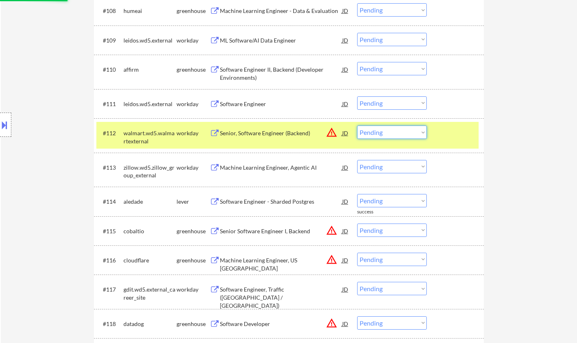
click at [390, 131] on select "Choose an option... Pending Applied Excluded (Questions) Excluded (Expired) Exc…" at bounding box center [392, 132] width 70 height 13
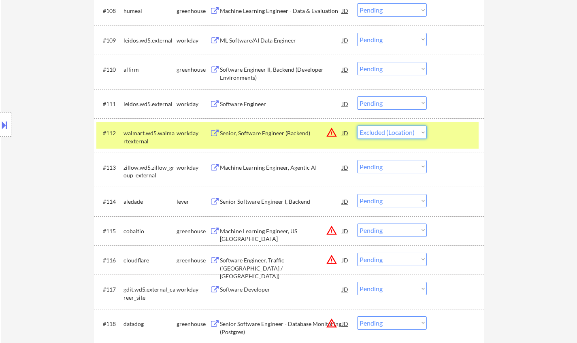
click at [357, 126] on select "Choose an option... Pending Applied Excluded (Questions) Excluded (Expired) Exc…" at bounding box center [392, 132] width 70 height 13
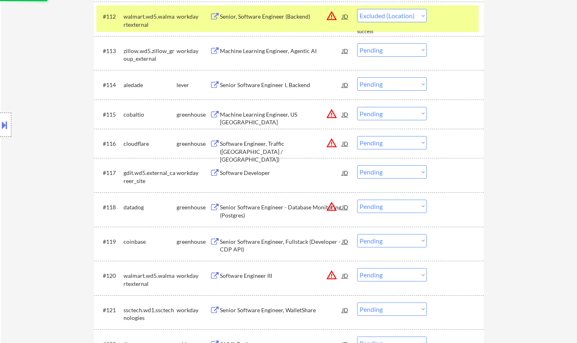
scroll to position [607, 0]
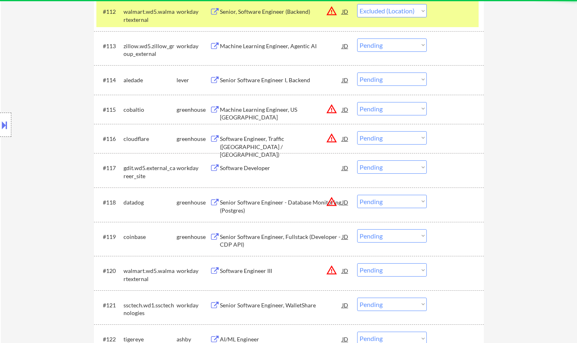
select select ""pending""
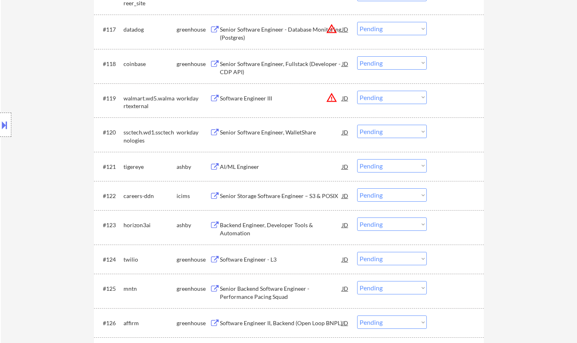
scroll to position [769, 0]
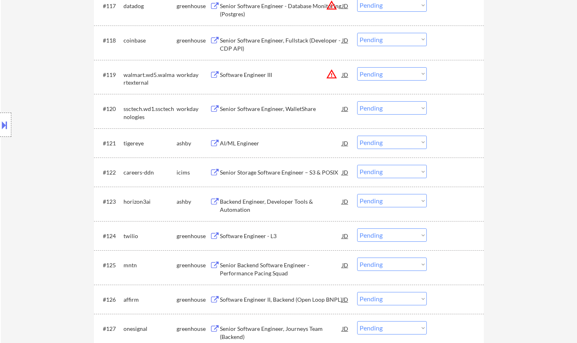
click at [255, 205] on div "Backend Engineer, Developer Tools & Automation" at bounding box center [281, 206] width 122 height 16
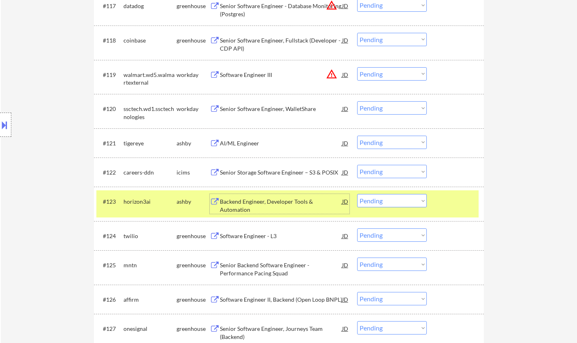
drag, startPoint x: 387, startPoint y: 200, endPoint x: 385, endPoint y: 206, distance: 6.8
click at [387, 200] on select "Choose an option... Pending Applied Excluded (Questions) Excluded (Expired) Exc…" at bounding box center [392, 200] width 70 height 13
click at [357, 194] on select "Choose an option... Pending Applied Excluded (Questions) Excluded (Expired) Exc…" at bounding box center [392, 200] width 70 height 13
select select ""pending""
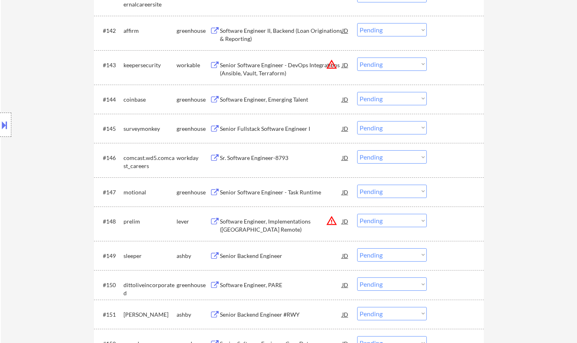
scroll to position [1538, 0]
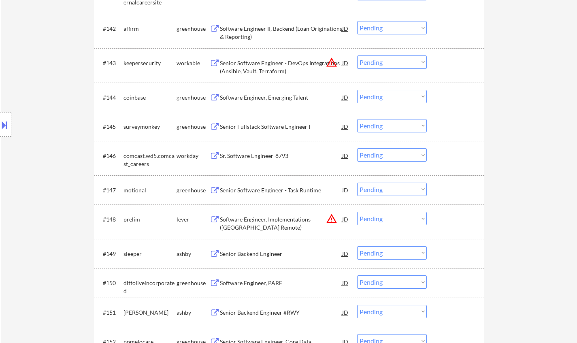
click at [266, 128] on div "Senior Fullstack Software Engineer I" at bounding box center [281, 127] width 122 height 8
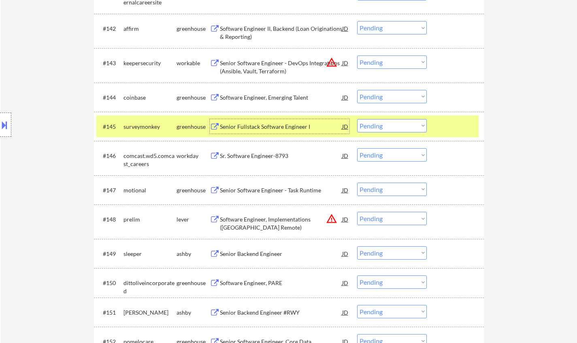
click at [387, 128] on select "Choose an option... Pending Applied Excluded (Questions) Excluded (Expired) Exc…" at bounding box center [392, 125] width 70 height 13
click at [357, 119] on select "Choose an option... Pending Applied Excluded (Questions) Excluded (Expired) Exc…" at bounding box center [392, 125] width 70 height 13
select select ""pending""
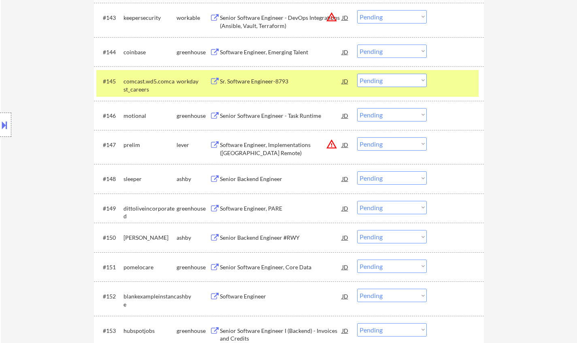
scroll to position [1619, 0]
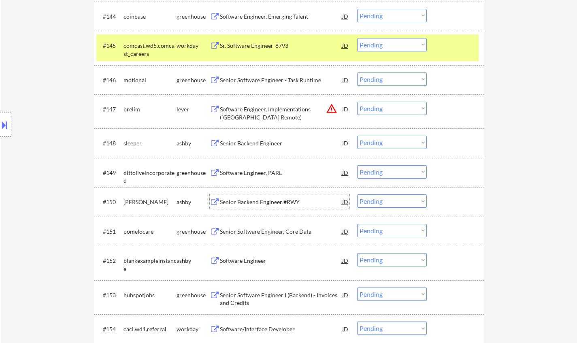
click at [262, 202] on div "Senior Backend Engineer #RWY" at bounding box center [281, 202] width 122 height 8
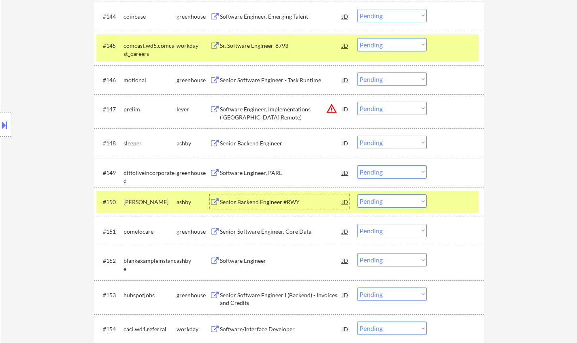
click at [387, 202] on select "Choose an option... Pending Applied Excluded (Questions) Excluded (Expired) Exc…" at bounding box center [392, 200] width 70 height 13
click at [357, 194] on select "Choose an option... Pending Applied Excluded (Questions) Excluded (Expired) Exc…" at bounding box center [392, 200] width 70 height 13
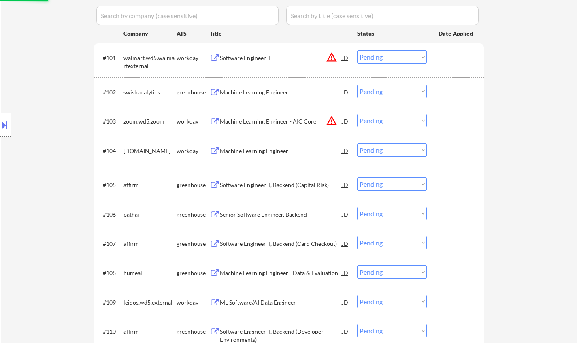
scroll to position [0, 0]
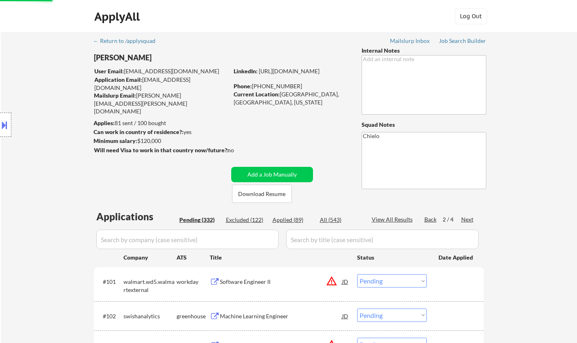
select select ""pending""
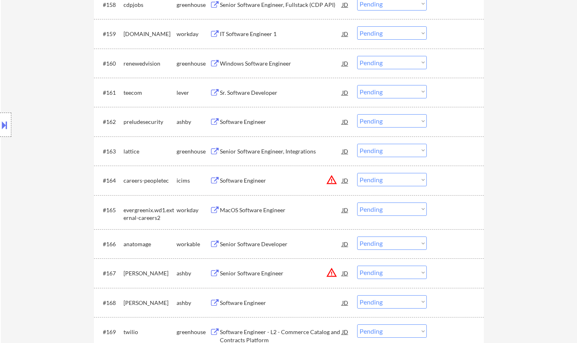
scroll to position [2123, 0]
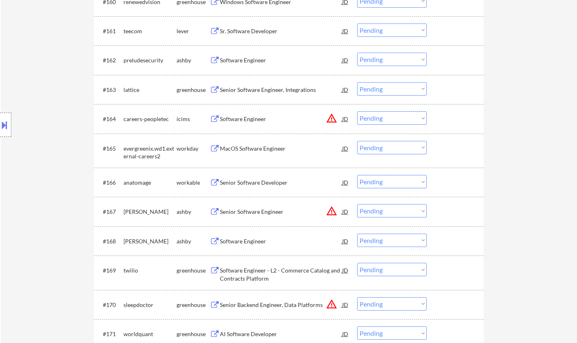
click at [266, 179] on div "Senior Software Developer" at bounding box center [281, 183] width 122 height 8
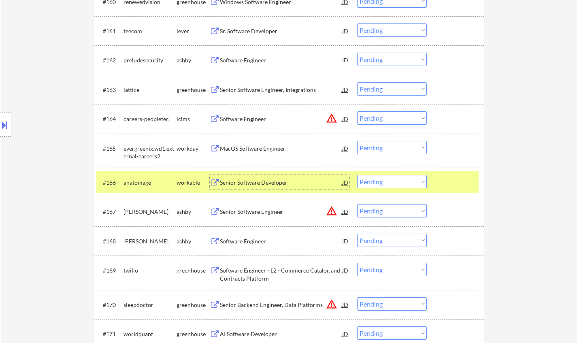
click at [398, 188] on select "Choose an option... Pending Applied Excluded (Questions) Excluded (Expired) Exc…" at bounding box center [392, 181] width 70 height 13
click at [357, 175] on select "Choose an option... Pending Applied Excluded (Questions) Excluded (Expired) Exc…" at bounding box center [392, 181] width 70 height 13
select select ""pending""
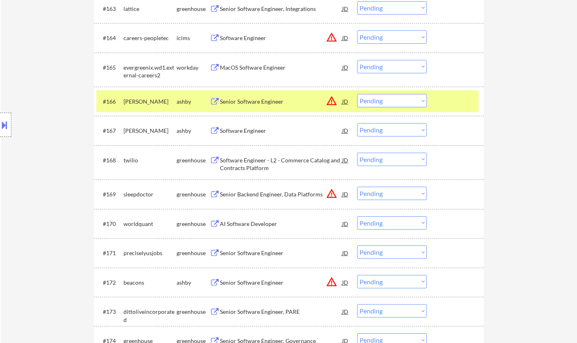
scroll to position [2244, 0]
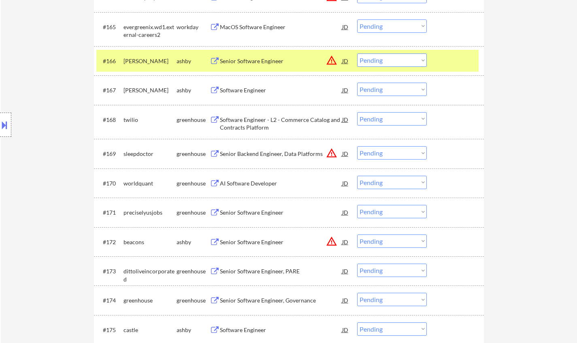
click at [251, 187] on div "AI Software Developer" at bounding box center [281, 183] width 122 height 15
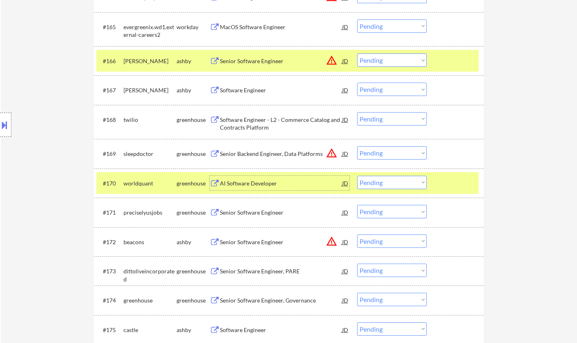
click at [249, 185] on div "AI Software Developer" at bounding box center [281, 183] width 122 height 8
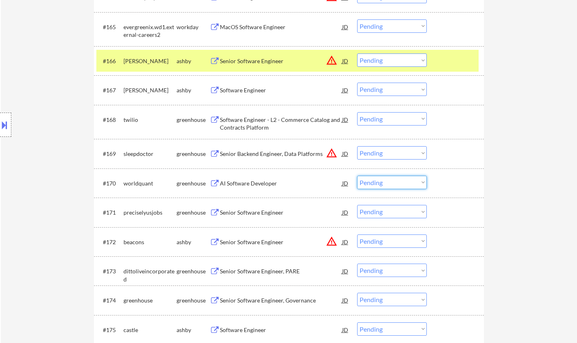
click at [377, 187] on select "Choose an option... Pending Applied Excluded (Questions) Excluded (Expired) Exc…" at bounding box center [392, 182] width 70 height 13
click at [357, 176] on select "Choose an option... Pending Applied Excluded (Questions) Excluded (Expired) Exc…" at bounding box center [392, 182] width 70 height 13
select select ""pending""
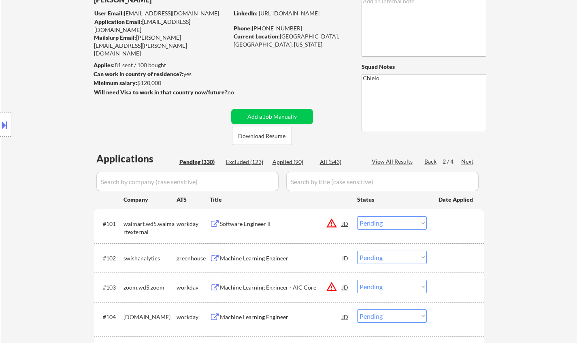
scroll to position [0, 0]
